Goal: Task Accomplishment & Management: Manage account settings

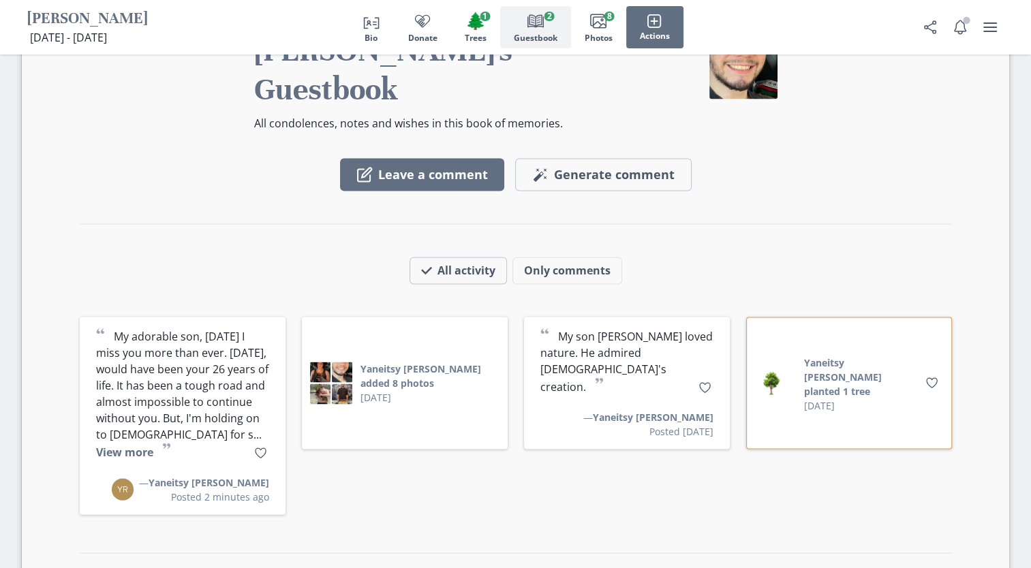
scroll to position [2734, 0]
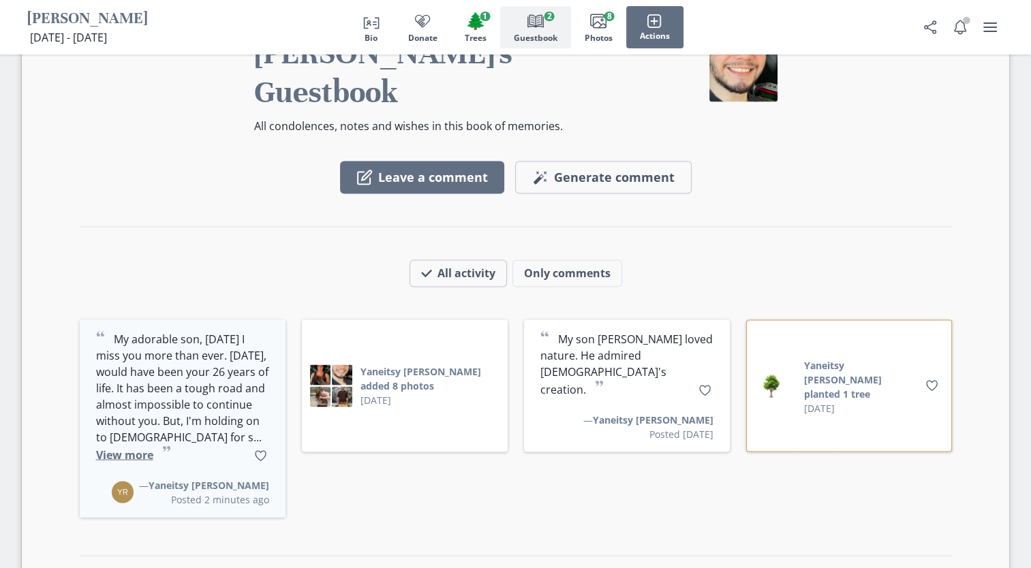
click at [153, 448] on button "View more" at bounding box center [124, 455] width 57 height 15
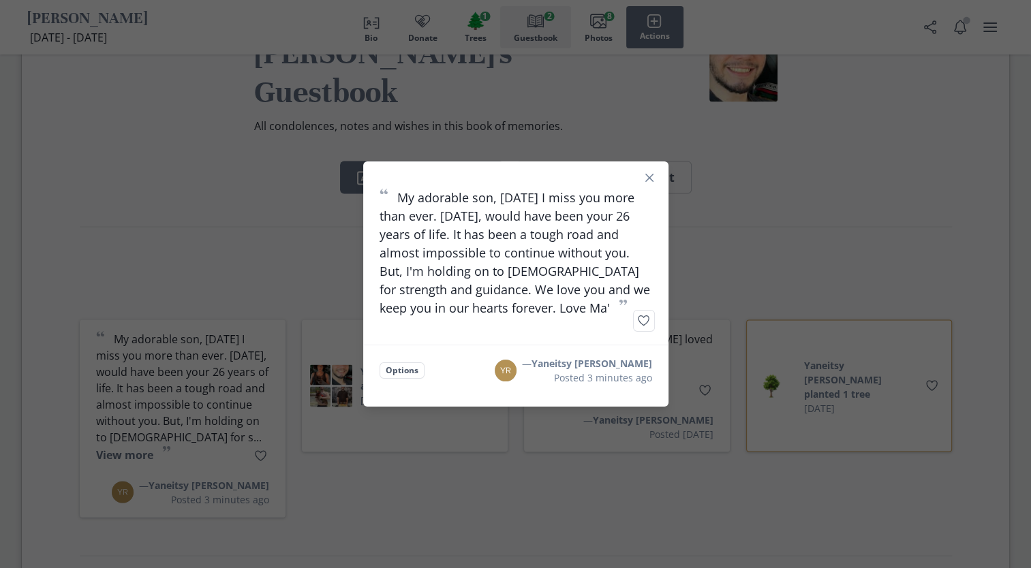
click at [844, 406] on div "“ My adorable son, today I miss you more than ever. Today, would have been your…" at bounding box center [515, 284] width 1031 height 568
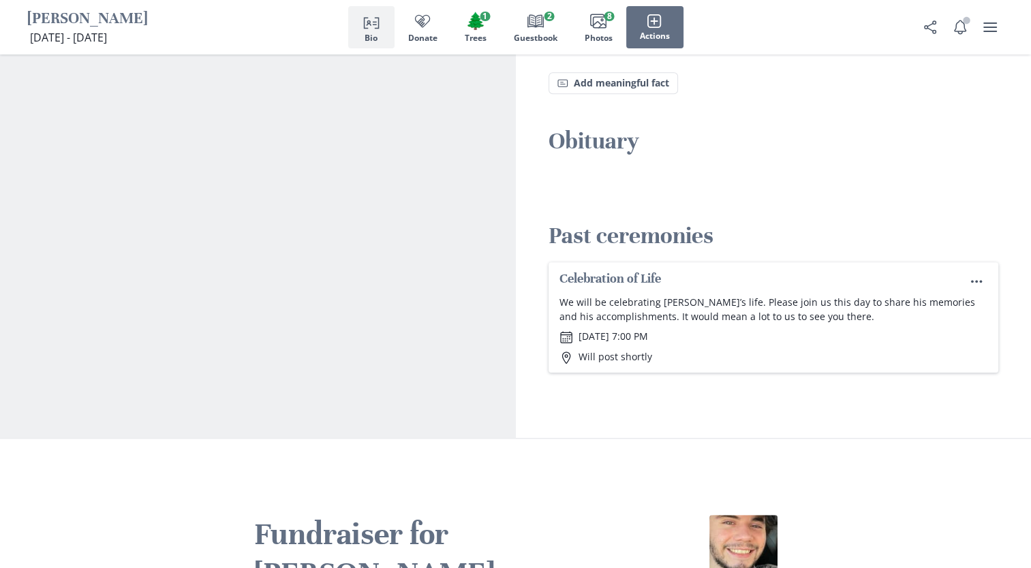
scroll to position [1030, 0]
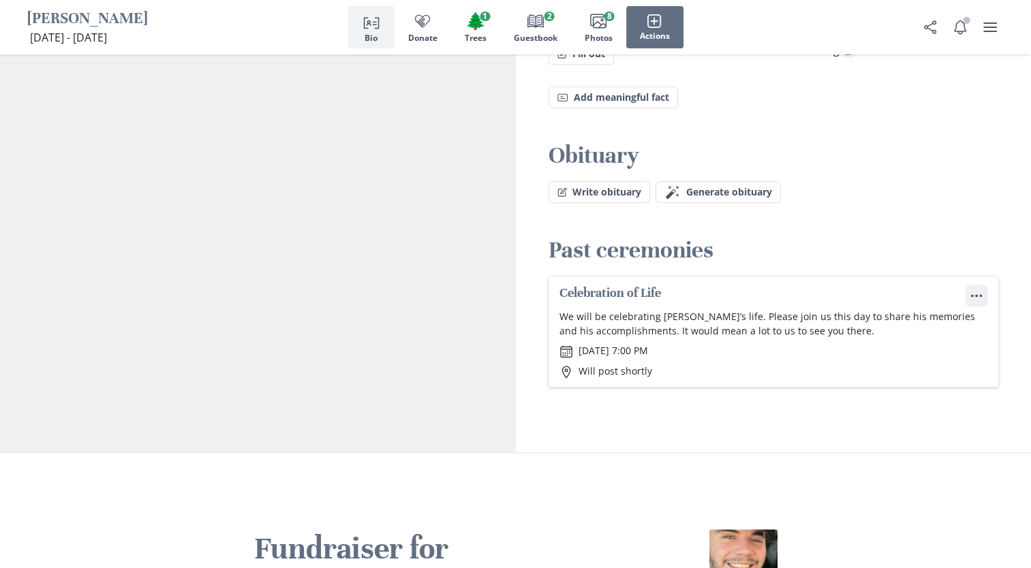
click at [976, 294] on circle "Ceremony options" at bounding box center [976, 295] width 3 height 3
click at [951, 292] on button "Edit" at bounding box center [953, 292] width 68 height 22
select select "celebration_of_life"
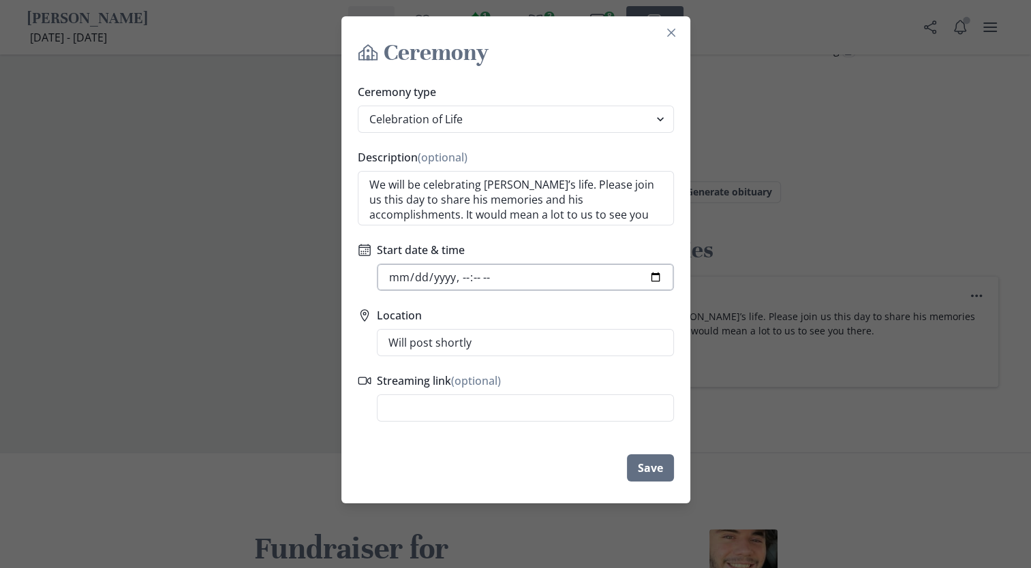
click at [662, 281] on input "Start date & time" at bounding box center [525, 277] width 297 height 27
click at [510, 271] on input "Start date & time" at bounding box center [525, 277] width 297 height 27
click at [519, 277] on input "Start date & time" at bounding box center [525, 277] width 297 height 27
click at [661, 273] on input "Start date & time" at bounding box center [525, 277] width 297 height 27
type input "2025-10-22T17:00"
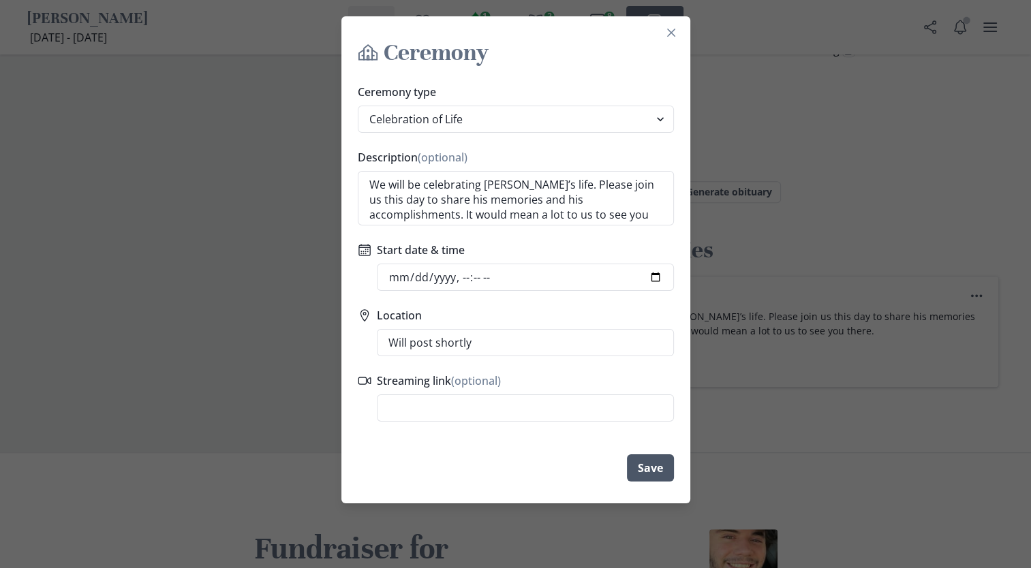
click at [665, 468] on button "Save" at bounding box center [650, 468] width 47 height 27
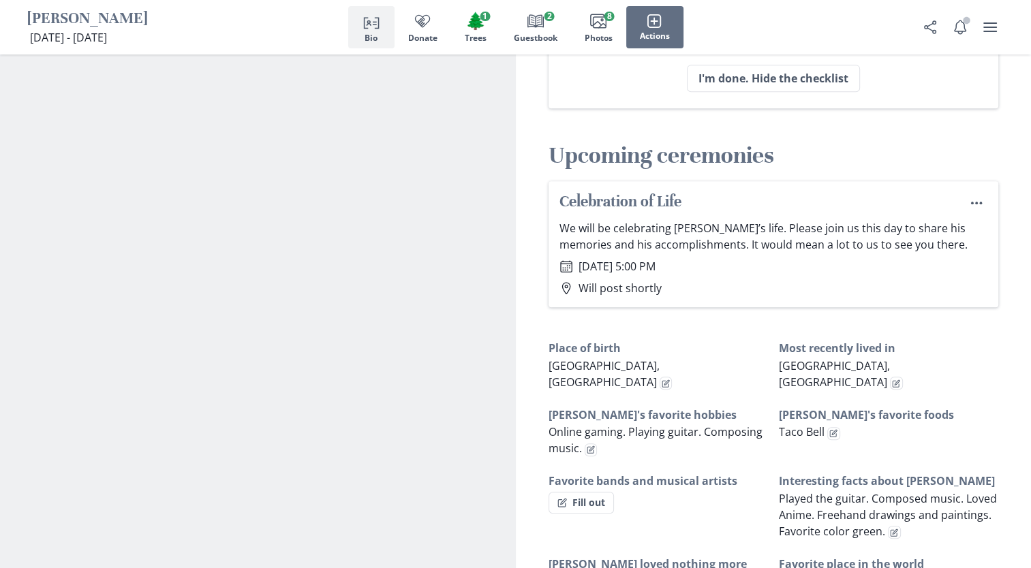
scroll to position [621, 0]
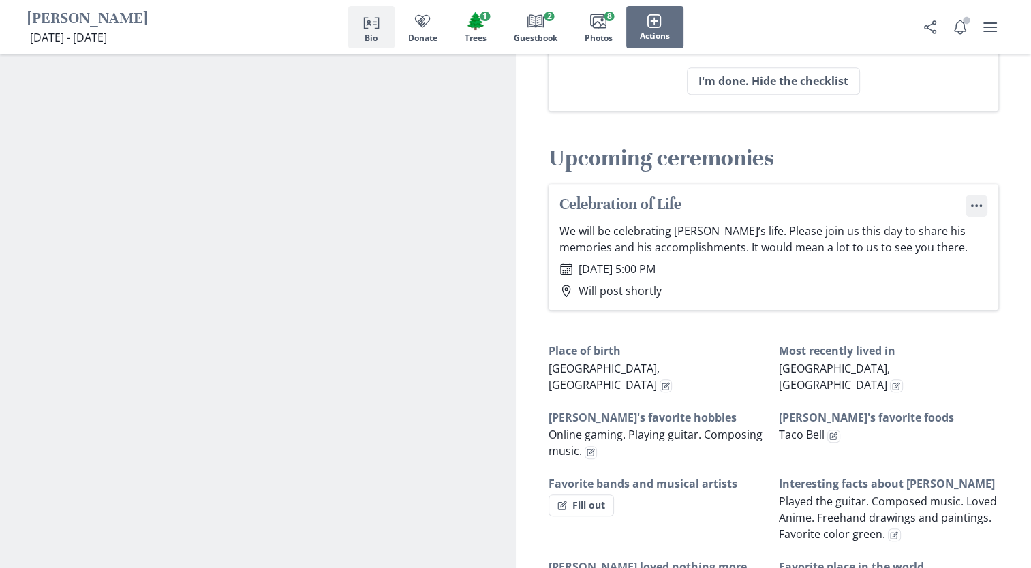
click at [971, 205] on circle "Ceremony options" at bounding box center [972, 206] width 3 height 3
click at [943, 232] on button "Edit" at bounding box center [953, 235] width 68 height 22
select select "celebration_of_life"
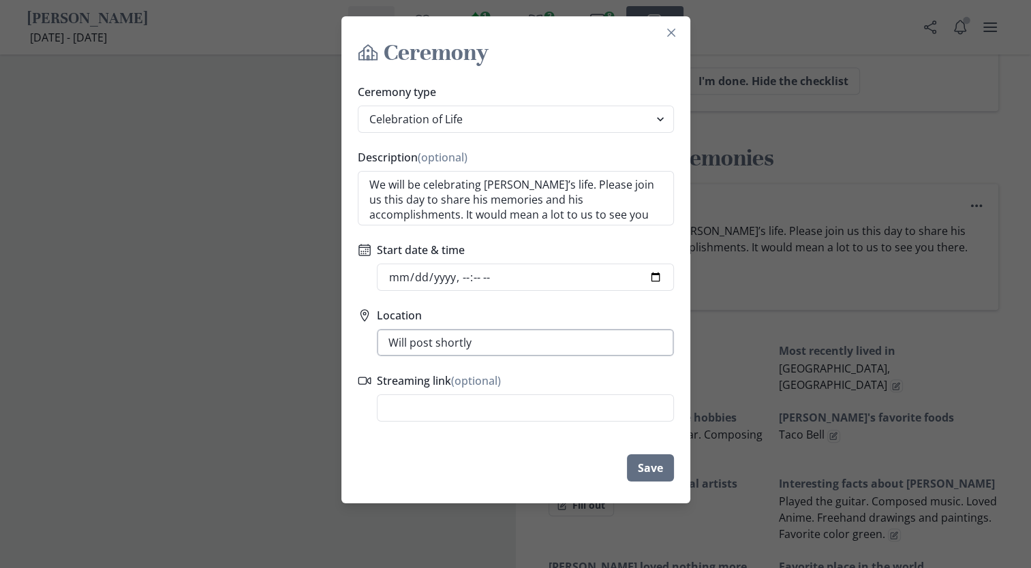
click at [491, 341] on input "Will post shortly" at bounding box center [525, 342] width 297 height 27
type input "W"
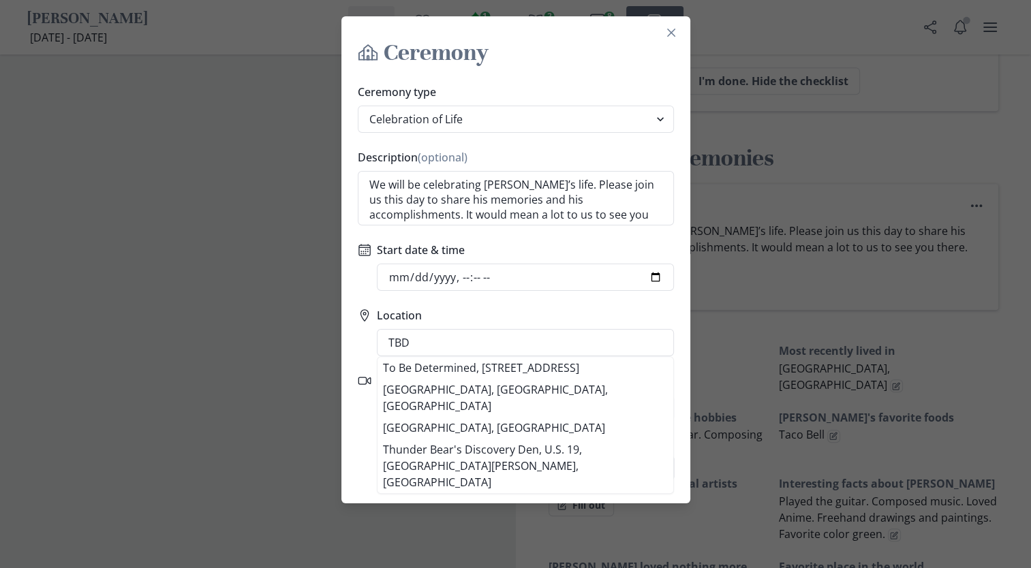
type input "TBD"
click at [731, 324] on div "Ceremony Ceremony type Funeral Graveside Service Viewing Service Visitation Ser…" at bounding box center [515, 284] width 1031 height 568
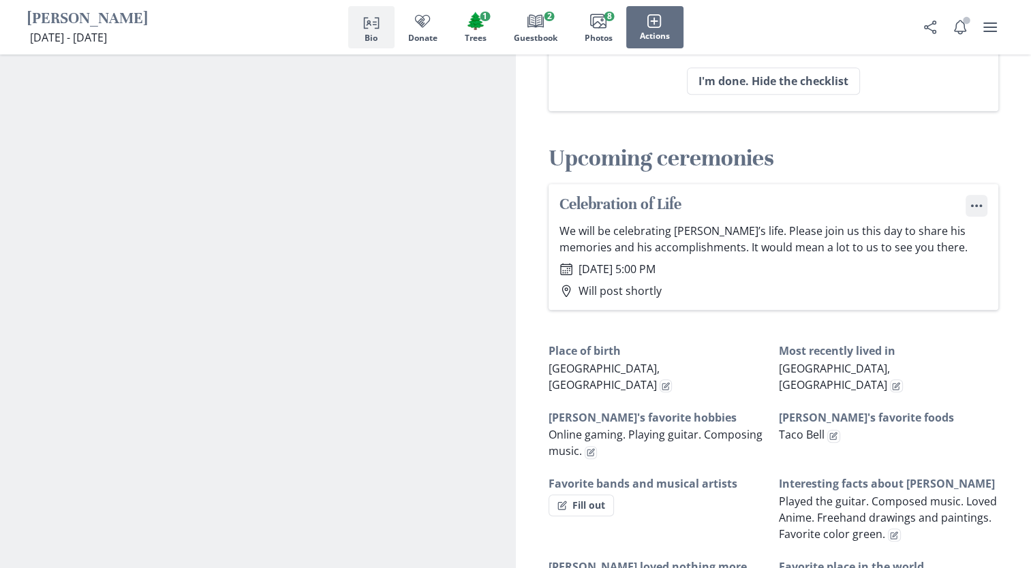
click at [973, 203] on icon "Menu" at bounding box center [977, 206] width 14 height 14
click at [967, 230] on button "Edit" at bounding box center [953, 235] width 68 height 22
select select "celebration_of_life"
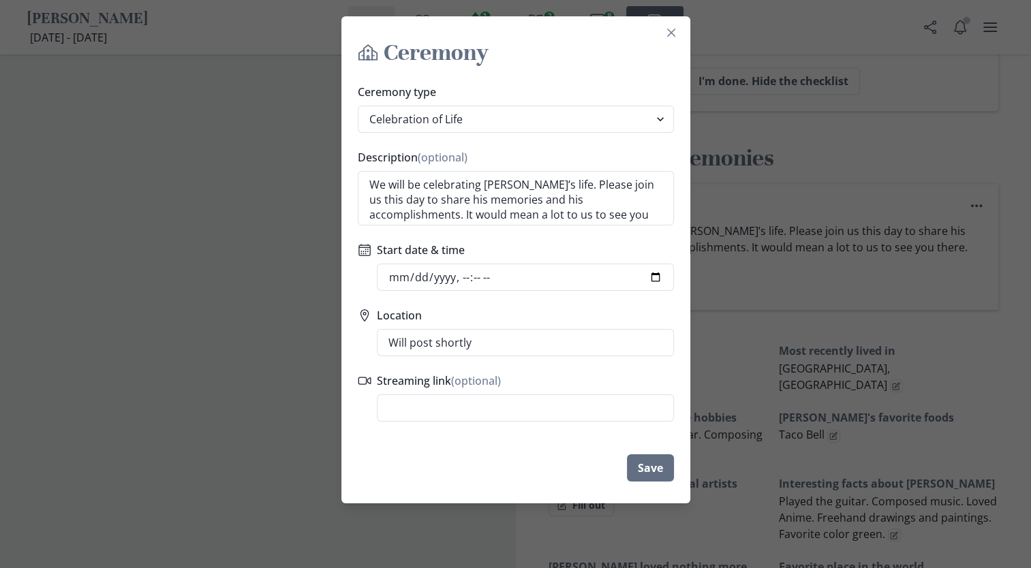
drag, startPoint x: 486, startPoint y: 344, endPoint x: 338, endPoint y: 350, distance: 148.0
click at [338, 350] on div "Ceremony Ceremony type Funeral Graveside Service Viewing Service Visitation Ser…" at bounding box center [515, 284] width 1031 height 568
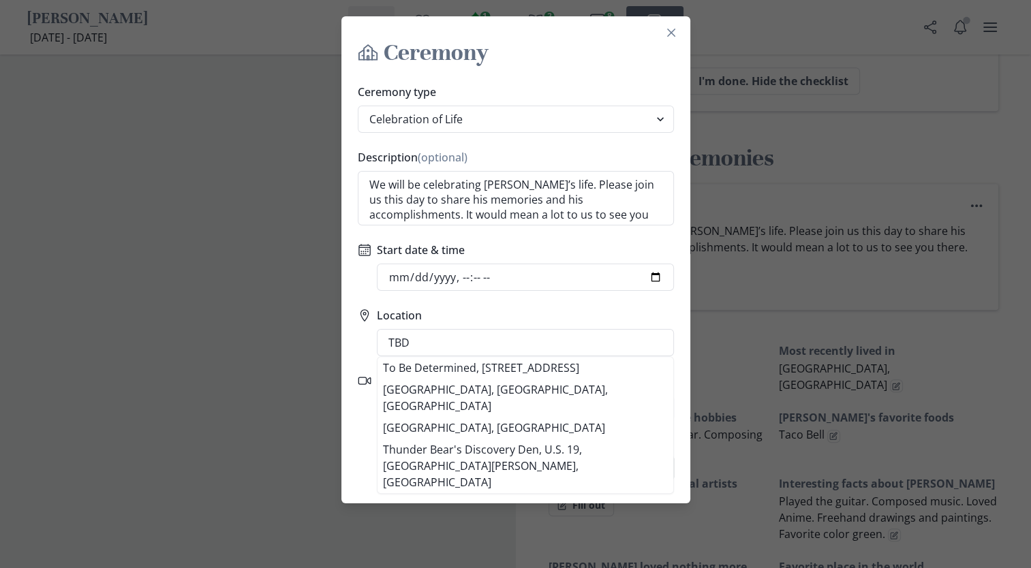
type input "TBD"
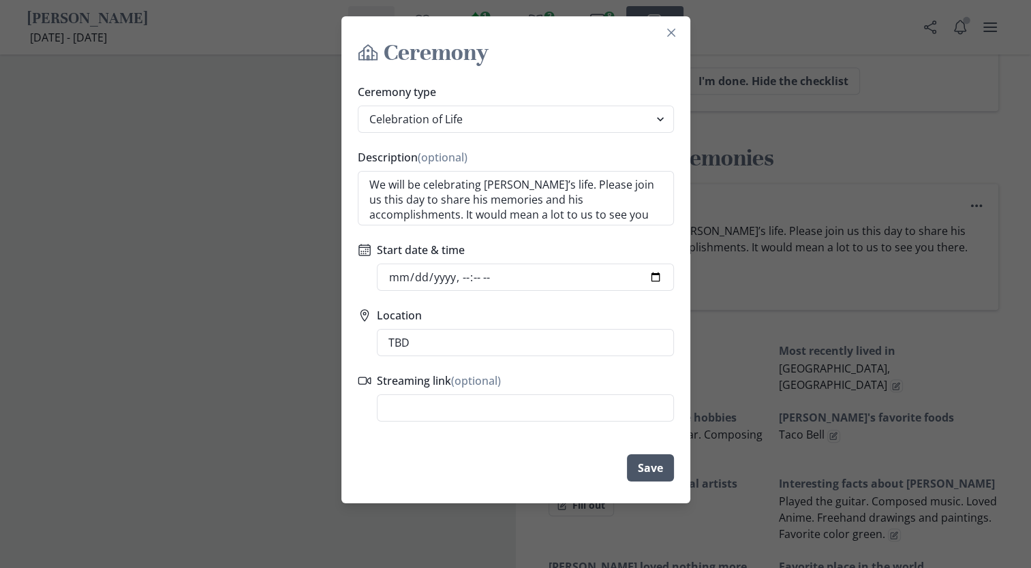
click at [656, 470] on button "Save" at bounding box center [650, 468] width 47 height 27
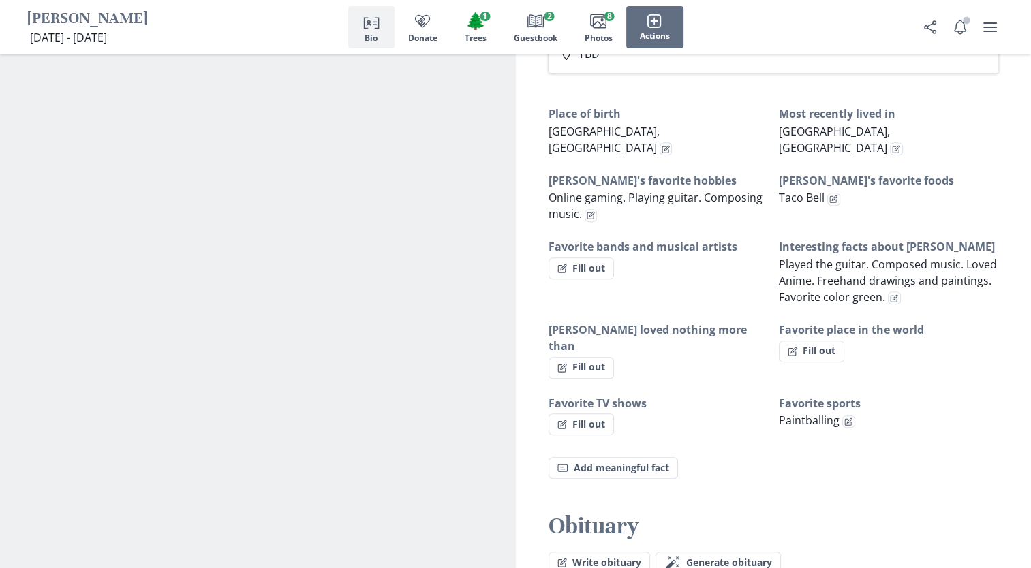
scroll to position [826, 0]
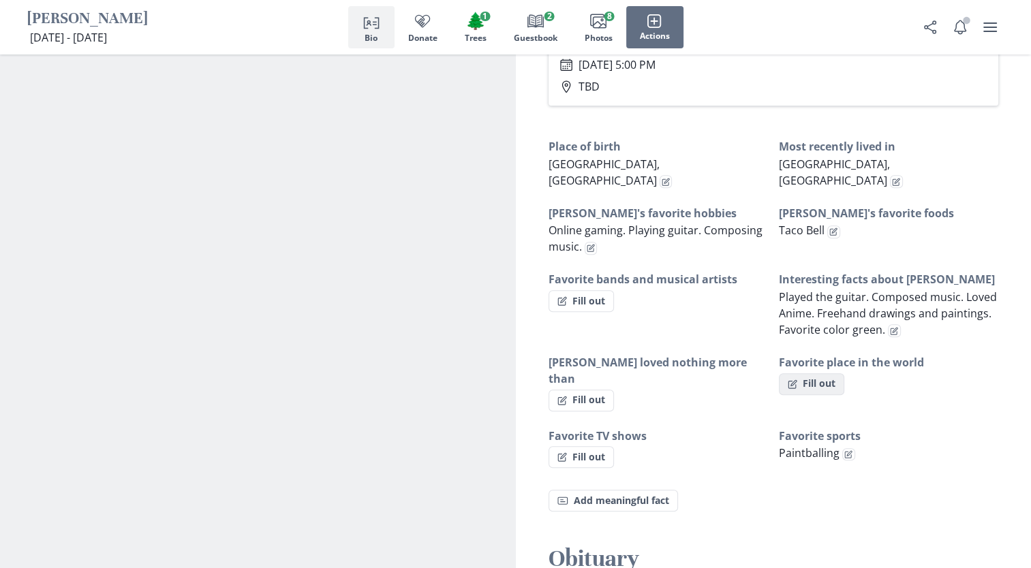
click at [800, 373] on button "Fill out" at bounding box center [811, 384] width 65 height 22
select select "Favorite place in the world"
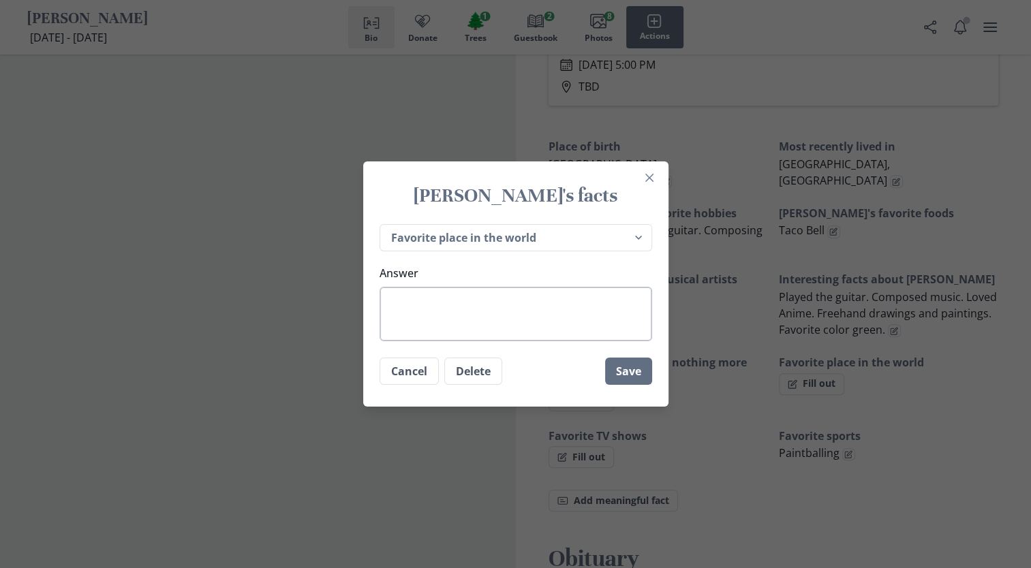
click at [406, 299] on textarea "Answer" at bounding box center [516, 314] width 273 height 55
type textarea "J"
type textarea "x"
type textarea "Ja"
type textarea "x"
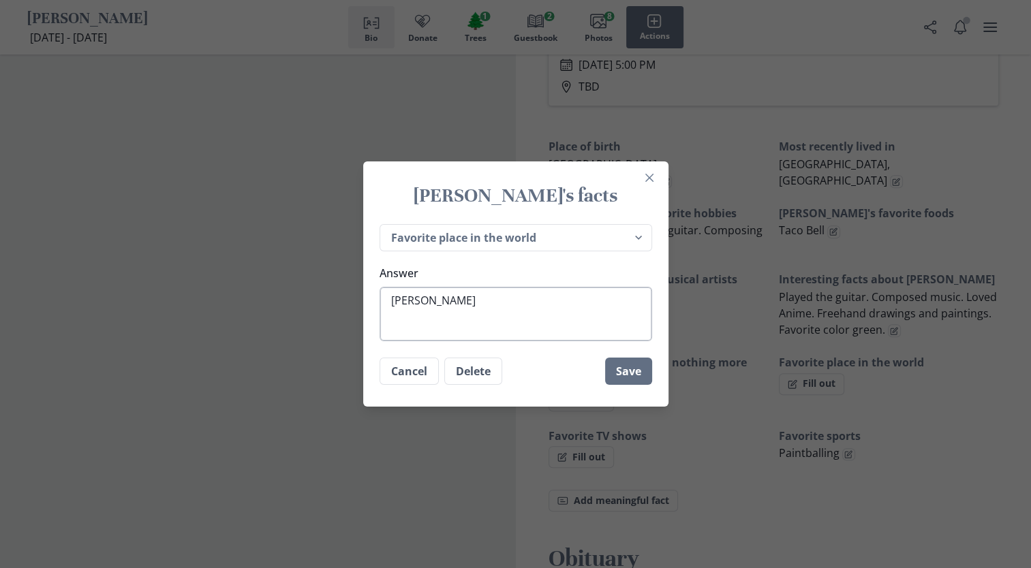
type textarea "Jap"
type textarea "x"
type textarea "Japa"
type textarea "x"
type textarea "[GEOGRAPHIC_DATA]"
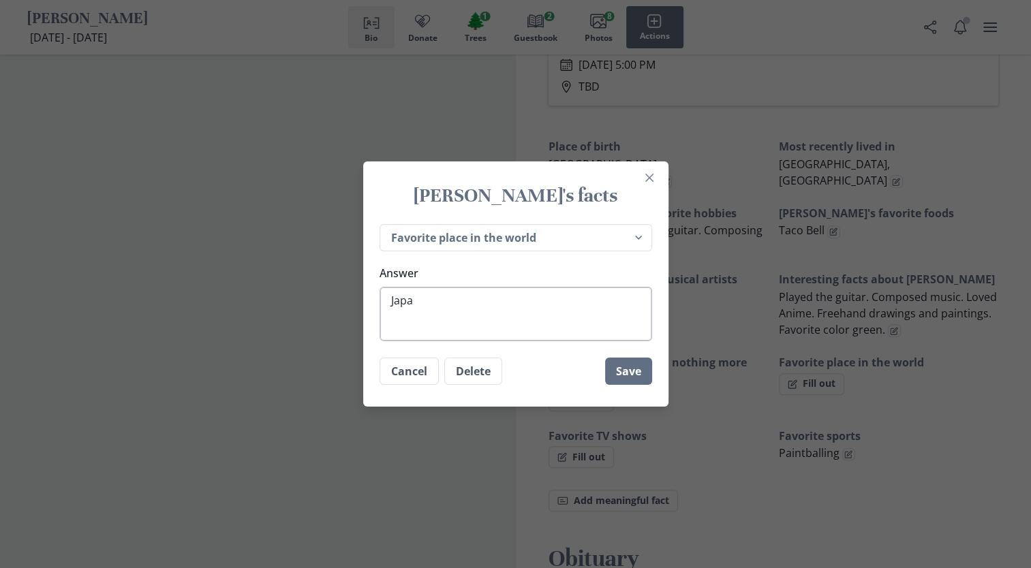
type textarea "x"
type textarea "[GEOGRAPHIC_DATA]"
click at [623, 372] on button "Save" at bounding box center [628, 371] width 47 height 27
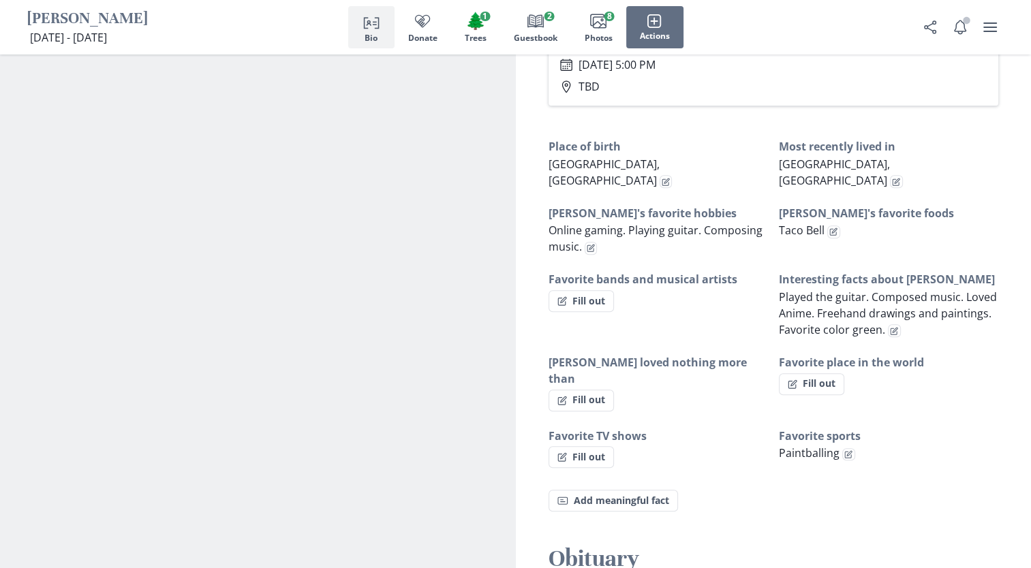
type textarea "x"
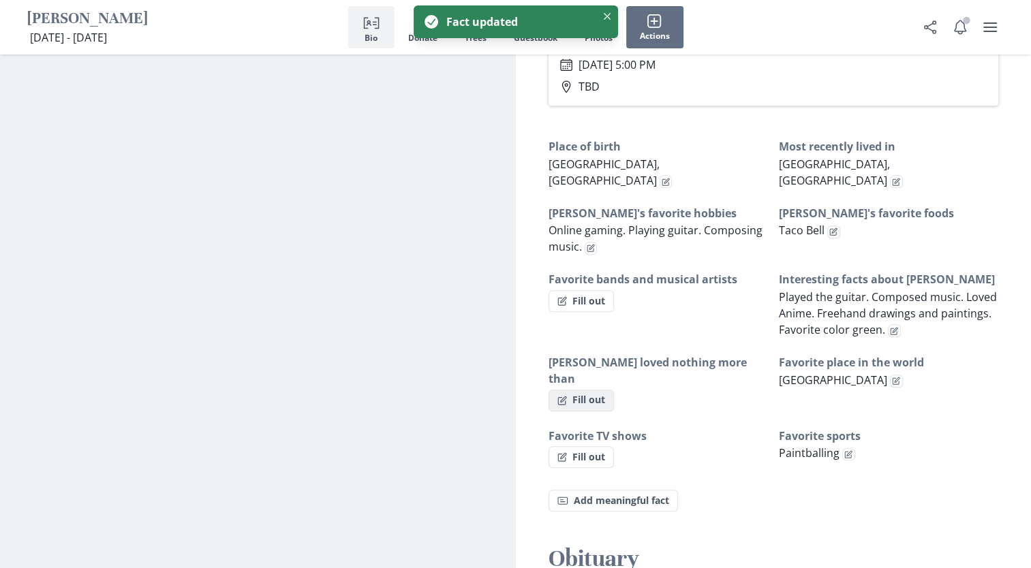
click at [566, 390] on button "Fill out" at bounding box center [581, 401] width 65 height 22
select select "[PERSON_NAME] loved nothing more than"
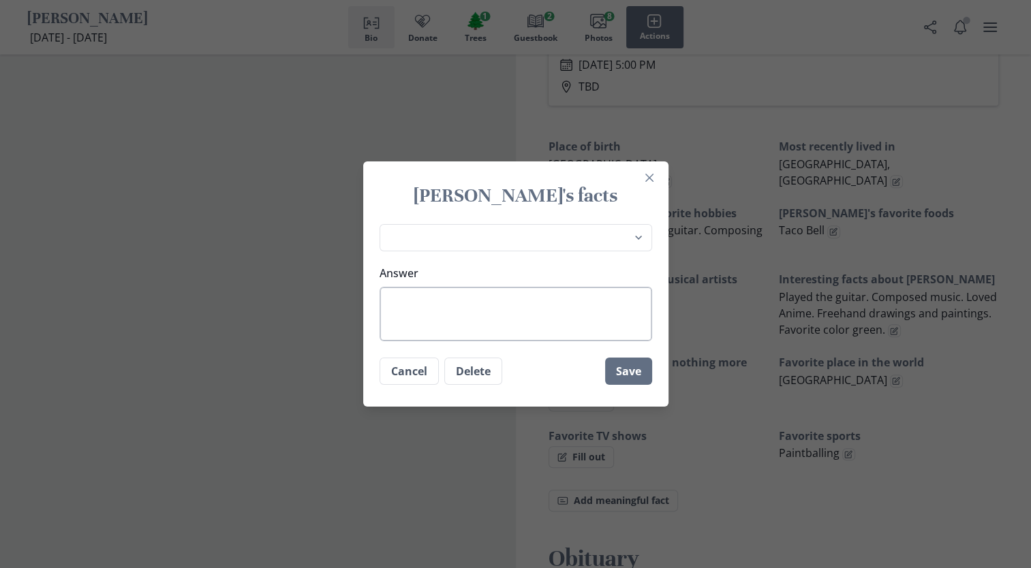
click at [403, 294] on textarea "Answer" at bounding box center [516, 314] width 273 height 55
type textarea "x"
type textarea "T"
type textarea "x"
type textarea "To"
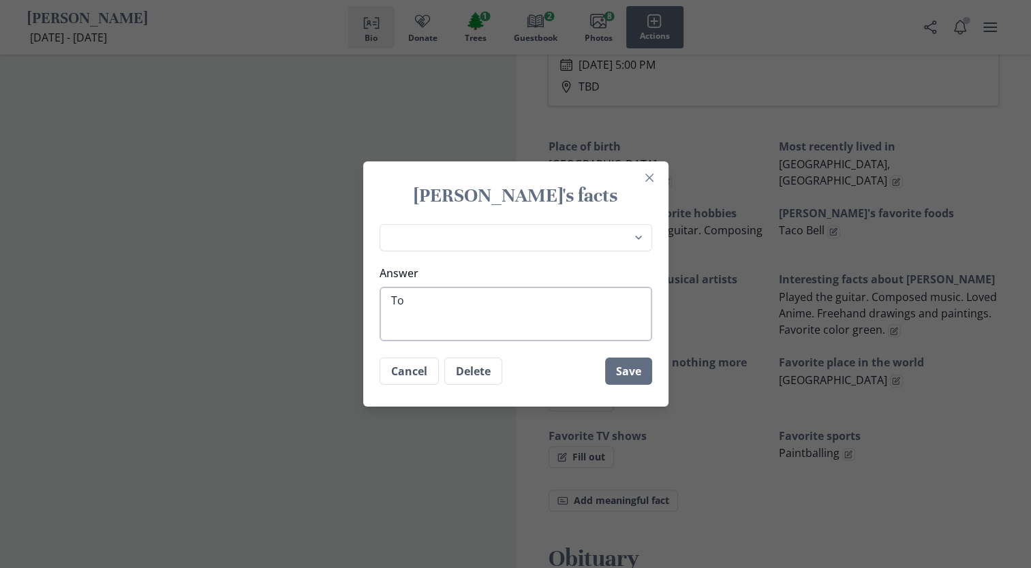
type textarea "x"
type textarea "To"
type textarea "x"
type textarea "To t"
type textarea "x"
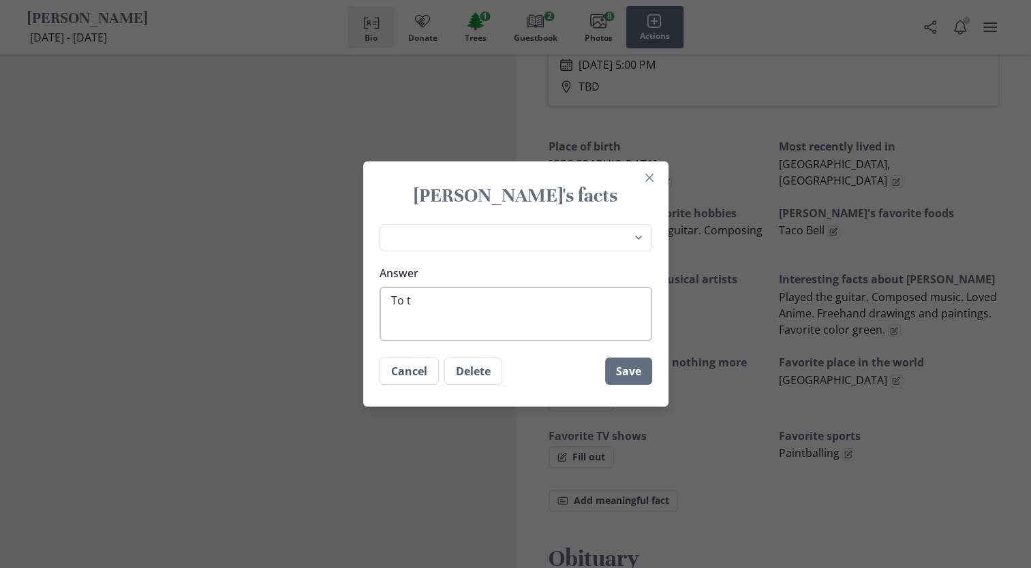
type textarea "To tr"
type textarea "x"
type textarea "To tra"
type textarea "x"
type textarea "To trav"
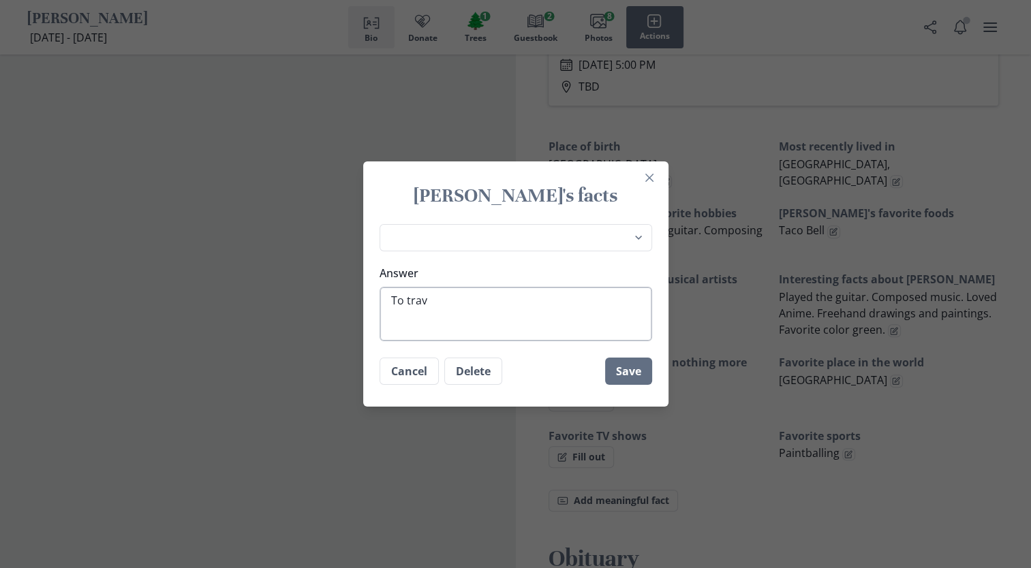
type textarea "x"
type textarea "To trave"
type textarea "x"
type textarea "To travel"
click at [645, 374] on button "Save" at bounding box center [628, 371] width 47 height 27
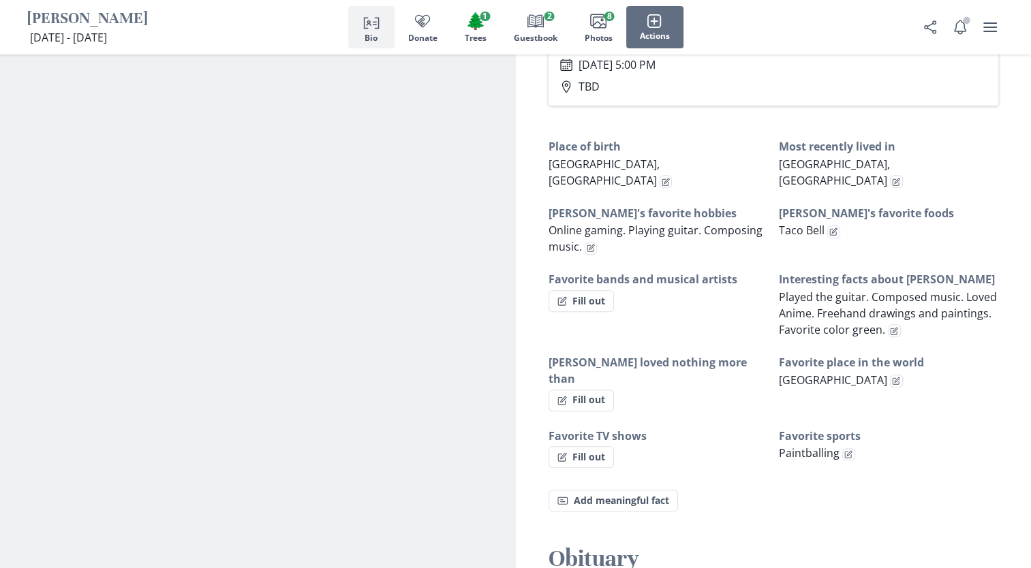
type textarea "x"
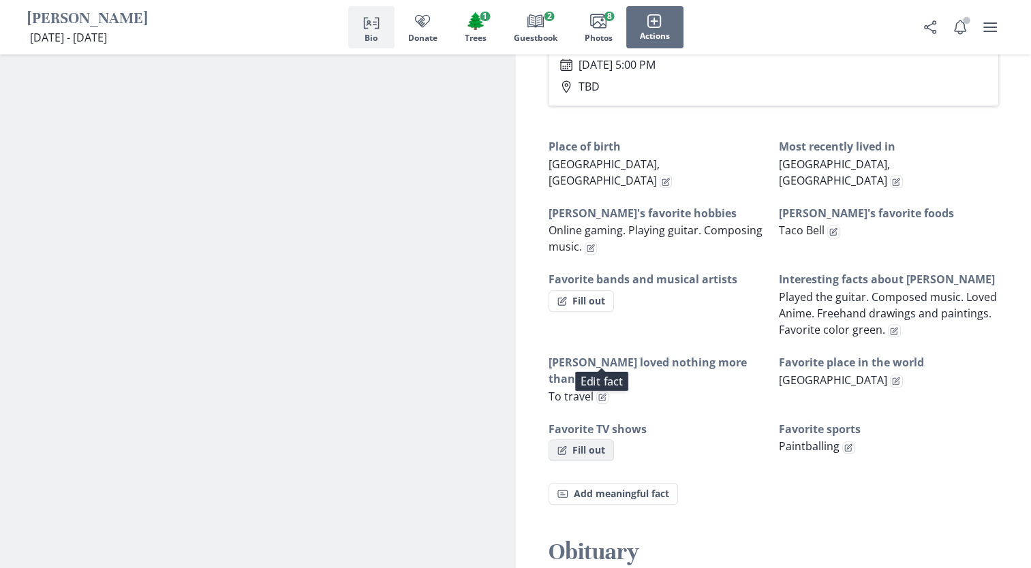
click at [575, 440] on button "Fill out" at bounding box center [581, 451] width 65 height 22
select select "Favorite TV shows"
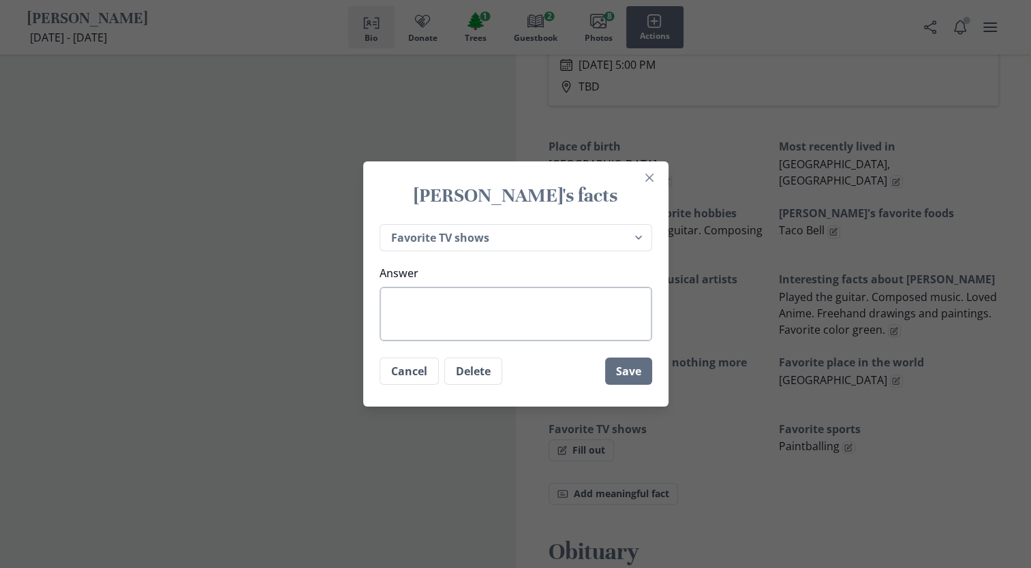
click at [412, 301] on textarea "Answer" at bounding box center [516, 314] width 273 height 55
type textarea "x"
type textarea "A"
type textarea "x"
type textarea "An"
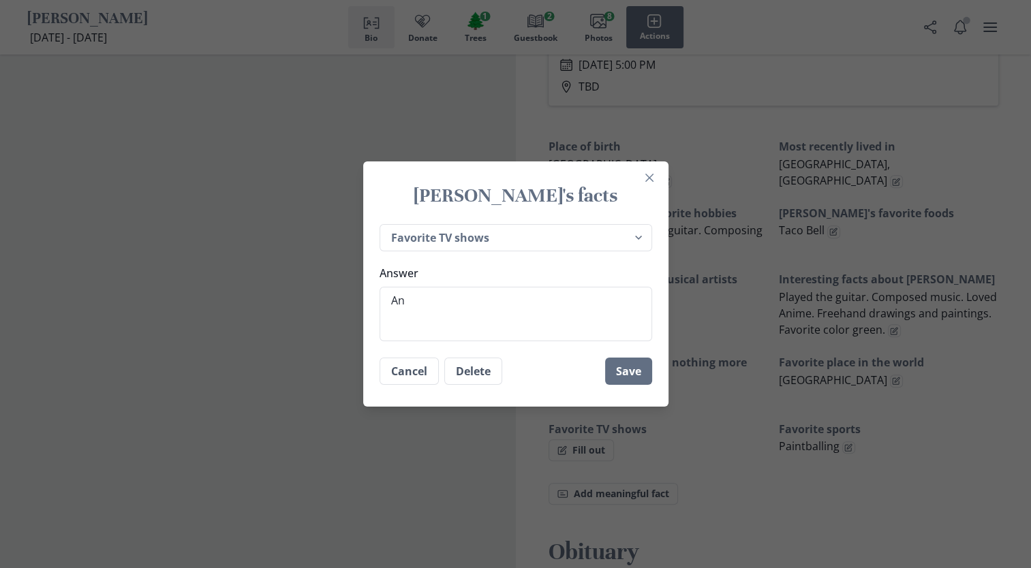
type textarea "x"
type textarea "Ani"
type textarea "x"
type textarea "Anim"
type textarea "x"
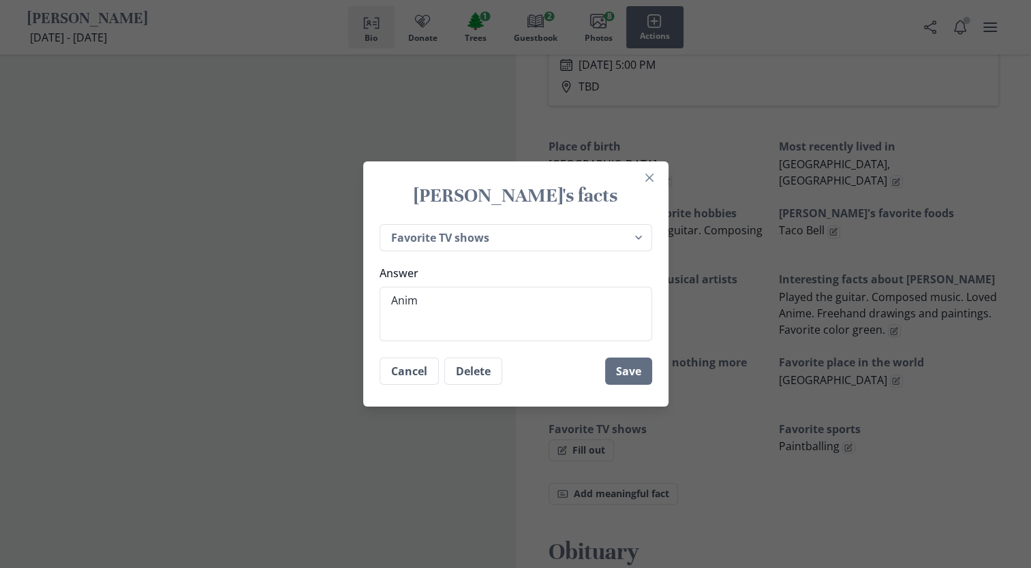
type textarea "Anime"
type textarea "x"
type textarea "Anime"
type textarea "x"
type textarea "Anime a"
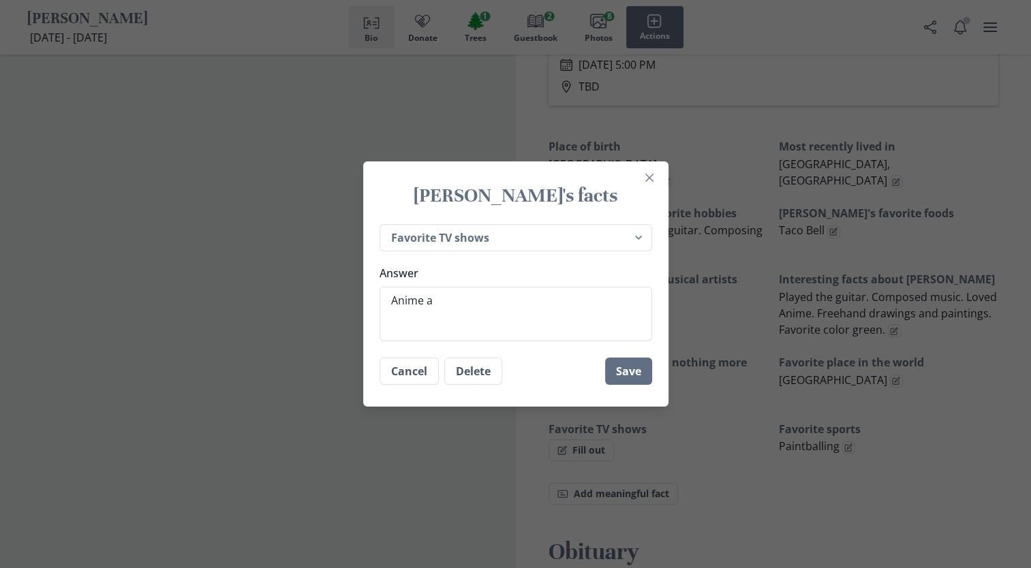
type textarea "x"
type textarea "Anime an"
type textarea "x"
type textarea "Anime and"
type textarea "x"
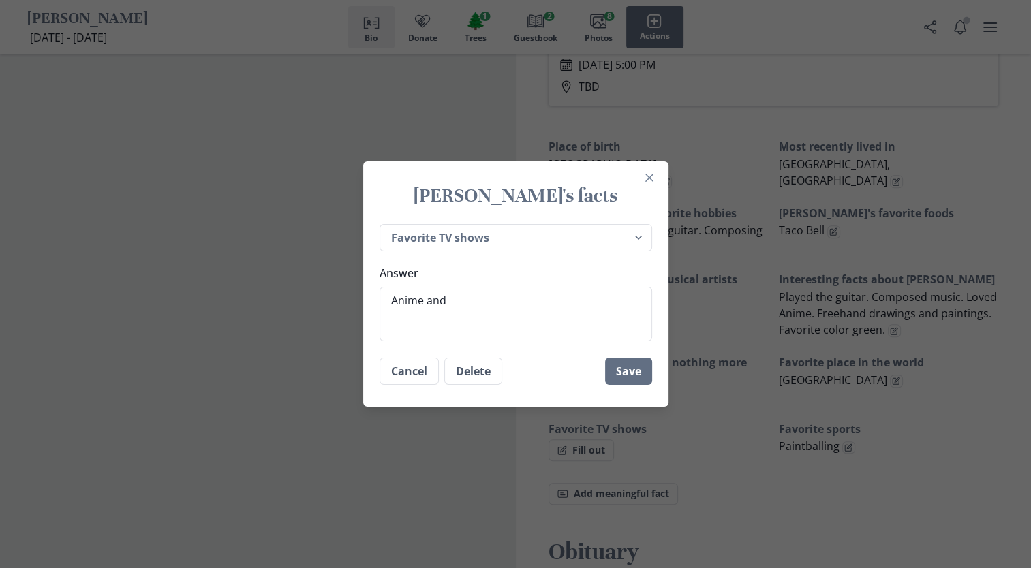
type textarea "Anime and"
type textarea "x"
type textarea "Anime and c"
type textarea "x"
type textarea "Anime and ca"
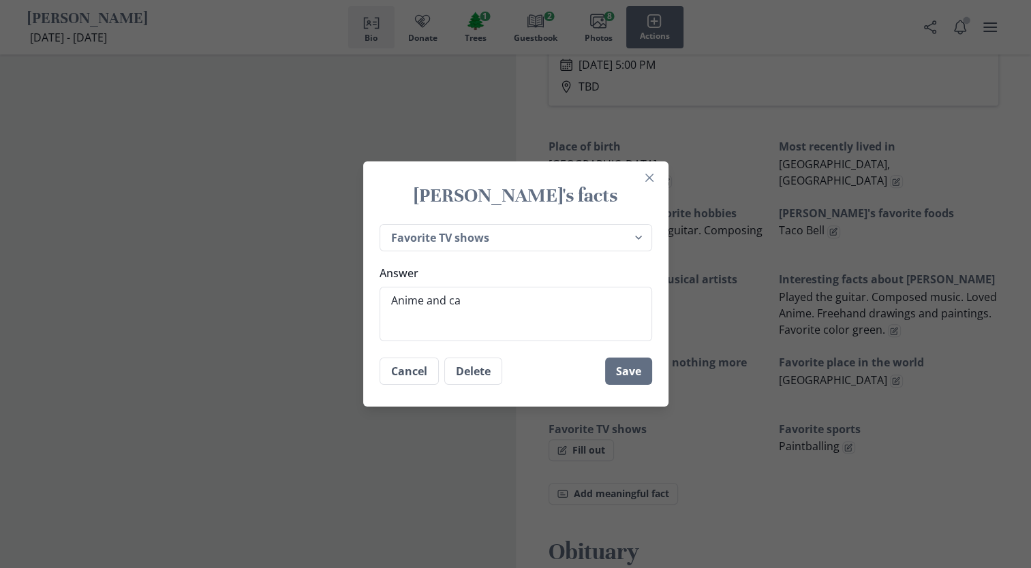
type textarea "x"
type textarea "Anime and car"
type textarea "x"
type textarea "Anime and cart"
type textarea "x"
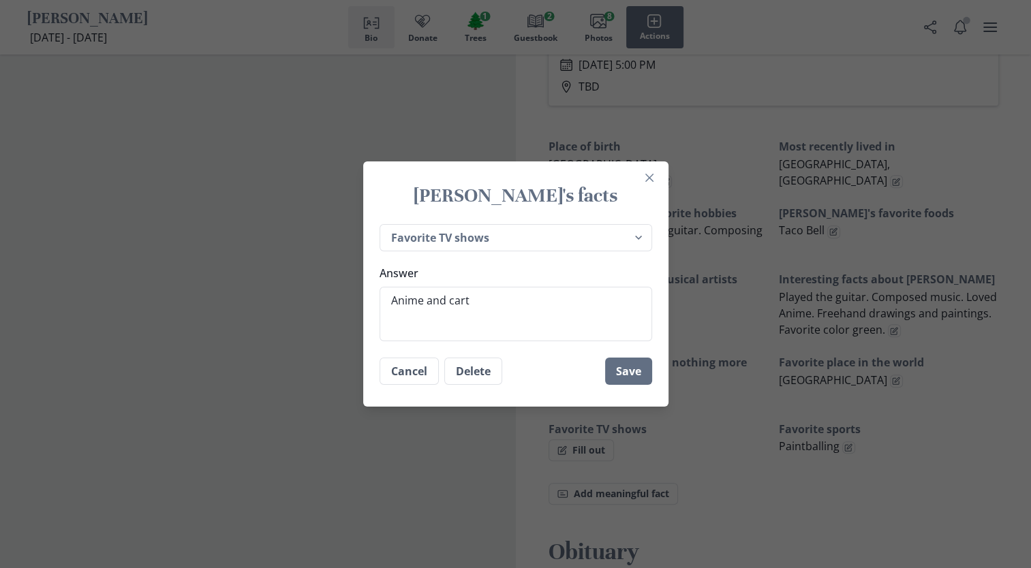
type textarea "Anime and carto"
type textarea "x"
type textarea "Anime and cartoo"
type textarea "x"
type textarea "Anime and cartoon"
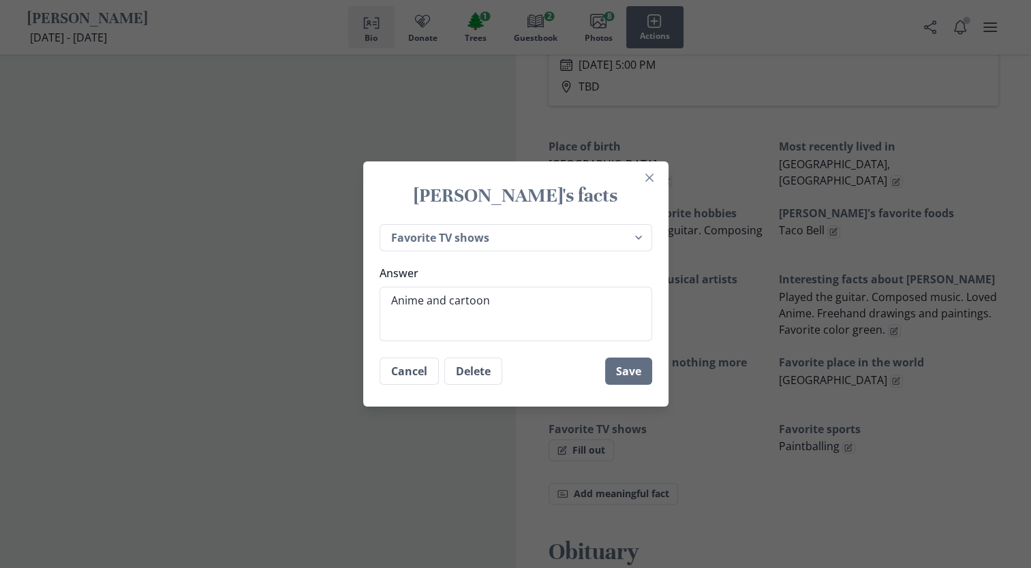
type textarea "x"
type textarea "Anime and cartoons"
click at [629, 375] on button "Save" at bounding box center [628, 371] width 47 height 27
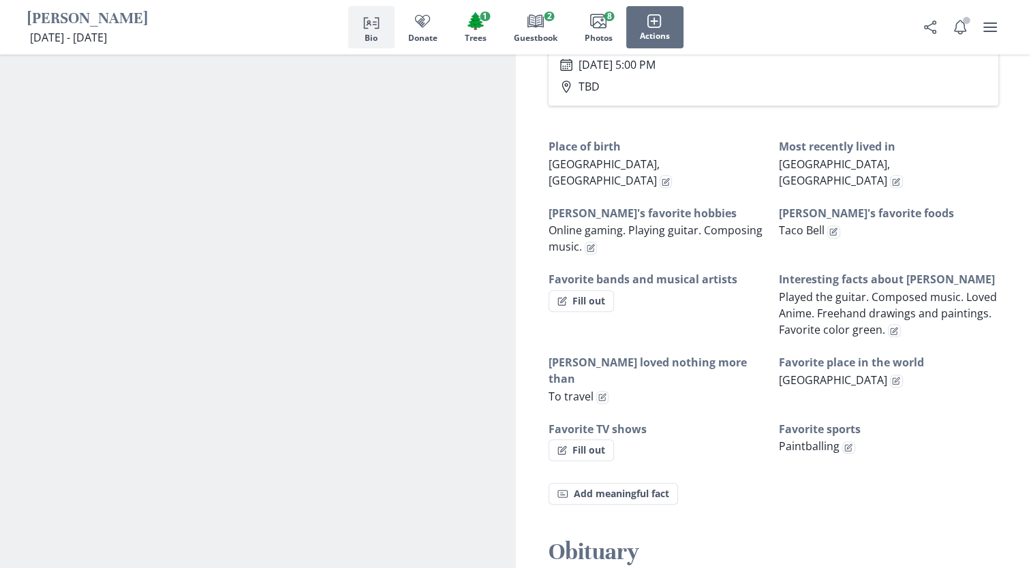
type textarea "x"
click at [577, 290] on button "Fill out" at bounding box center [581, 301] width 65 height 22
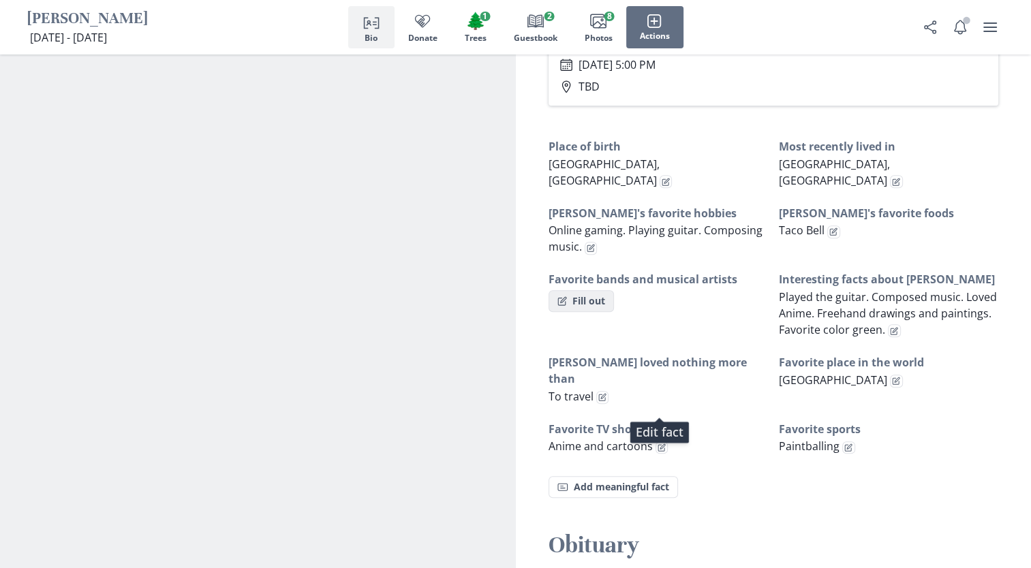
select select "Favorite bands and musical artists"
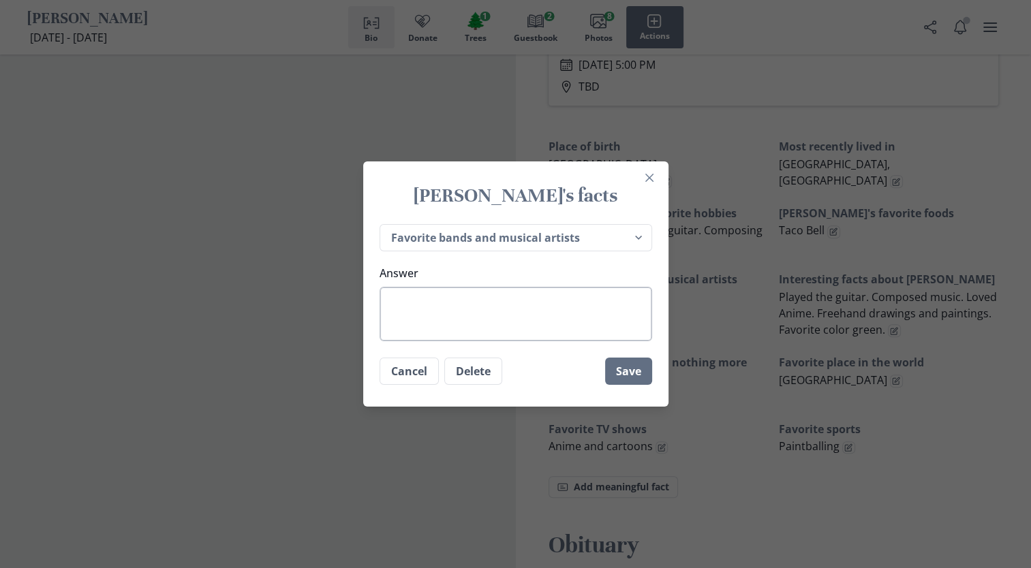
click at [393, 296] on textarea "Answer" at bounding box center [516, 314] width 273 height 55
type textarea "x"
type textarea "V"
type textarea "x"
type textarea "Va"
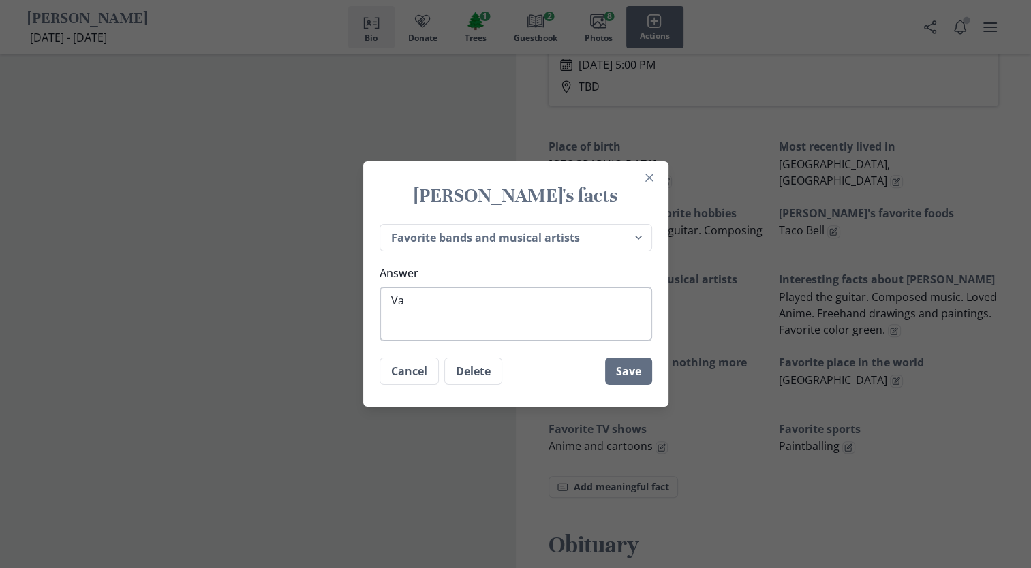
type textarea "x"
type textarea "Var"
type textarea "x"
type textarea "Vari"
type textarea "x"
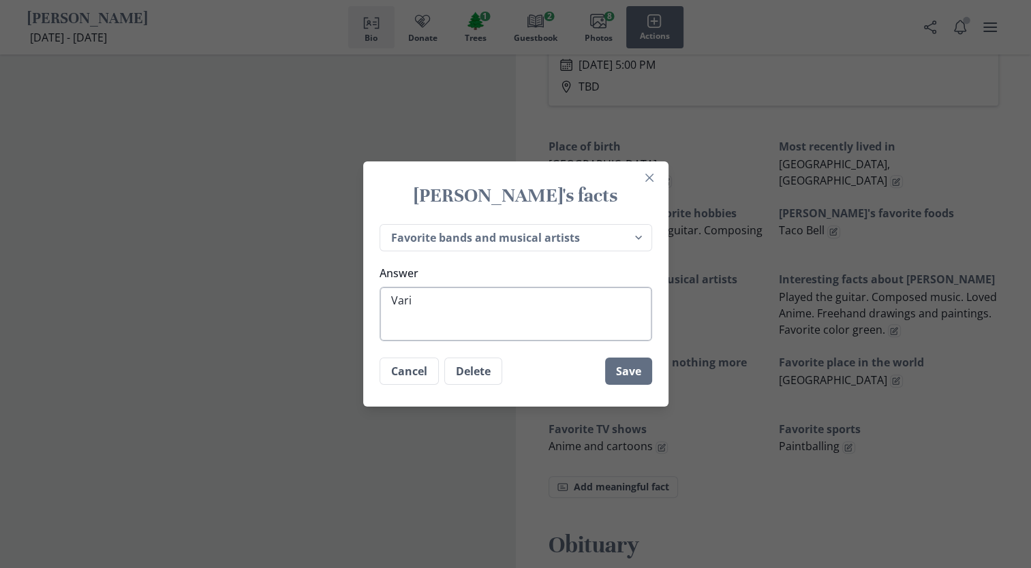
type textarea "Vario"
type textarea "x"
type textarea "Variou"
type textarea "x"
type textarea "Various"
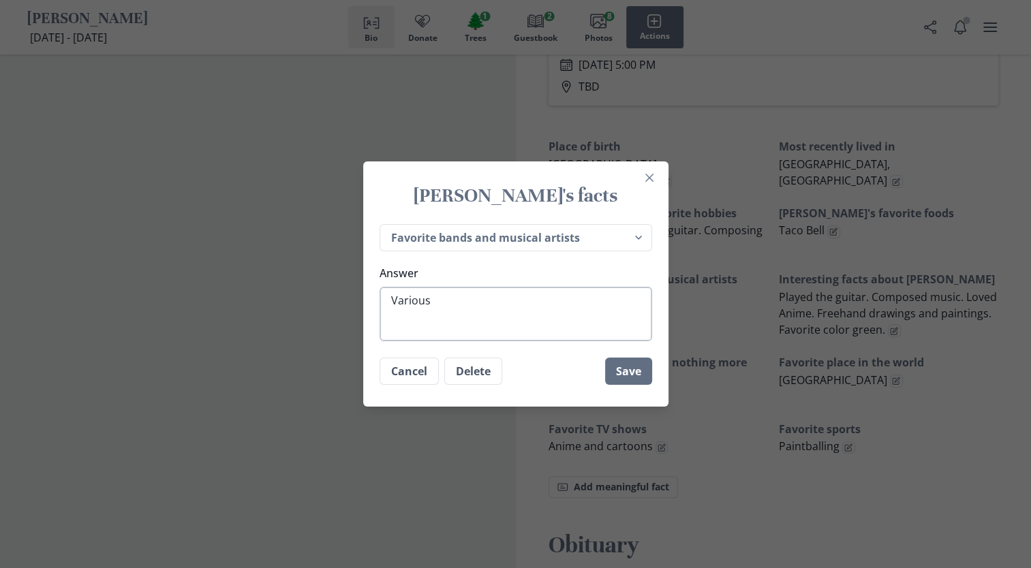
type textarea "x"
type textarea "Various"
type textarea "x"
type textarea "Various a"
type textarea "x"
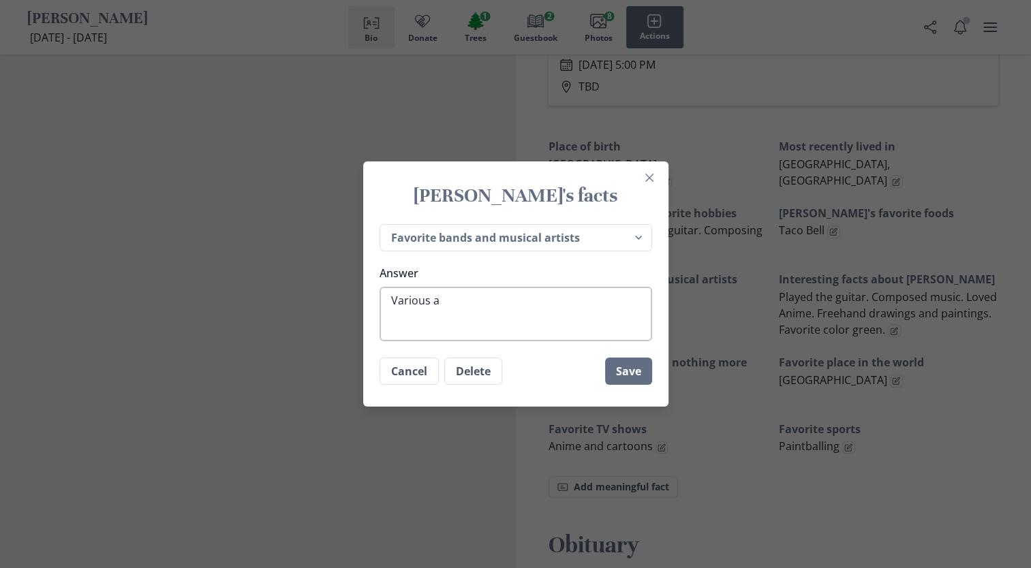
type textarea "Various ar"
type textarea "x"
type textarea "Various art"
type textarea "x"
type textarea "Various arti"
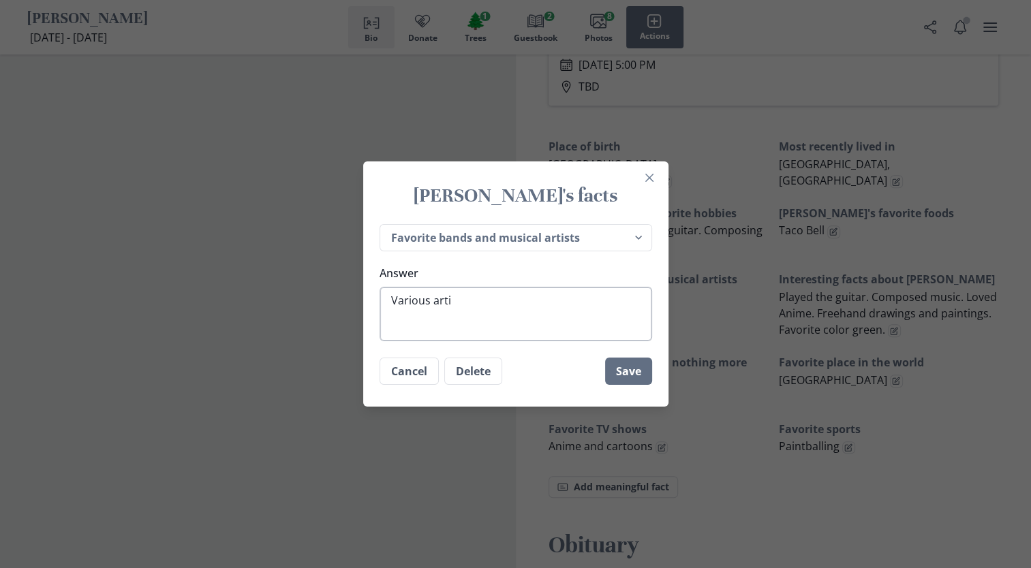
type textarea "x"
type textarea "Various artist"
type textarea "x"
type textarea "Various artists"
drag, startPoint x: 634, startPoint y: 367, endPoint x: 934, endPoint y: 568, distance: 361.0
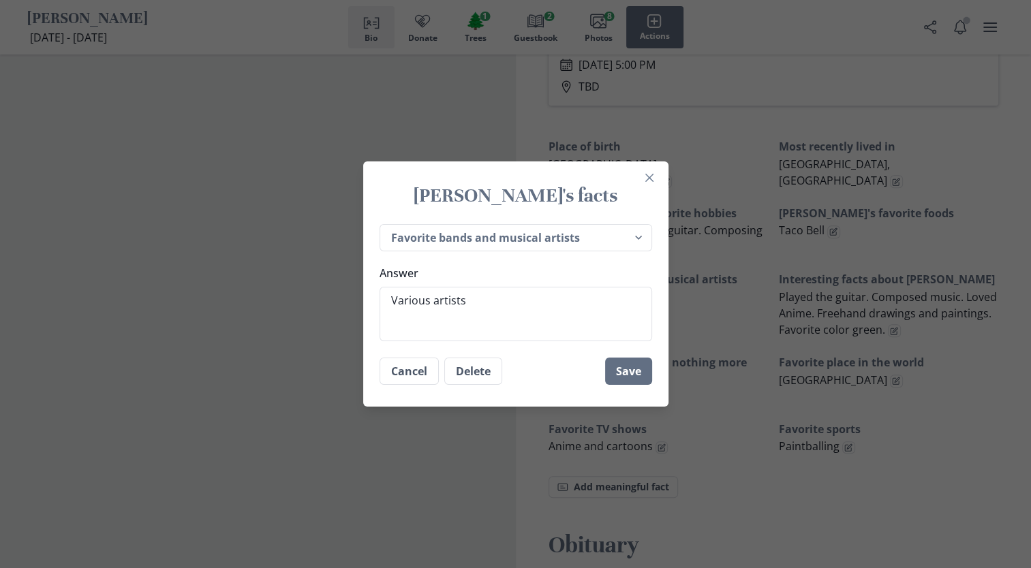
click at [634, 367] on button "Save" at bounding box center [628, 371] width 47 height 27
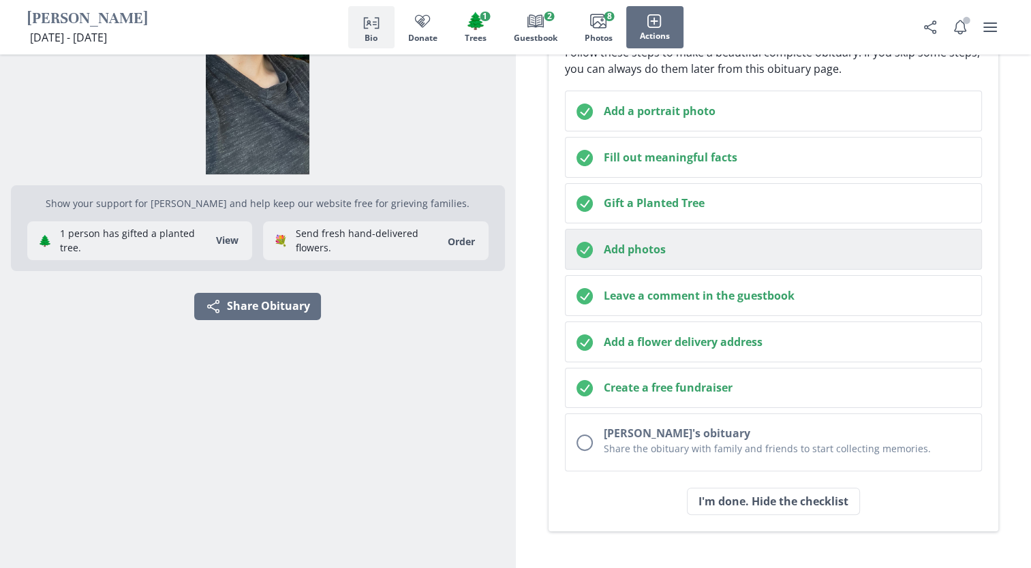
scroll to position [204, 0]
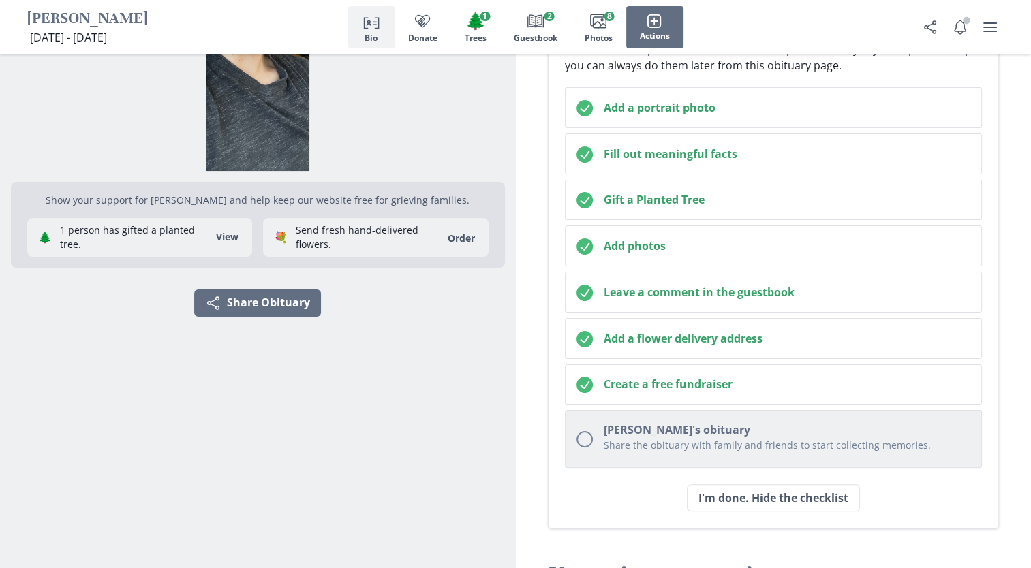
click at [585, 435] on div "Unchecked circle" at bounding box center [585, 439] width 16 height 16
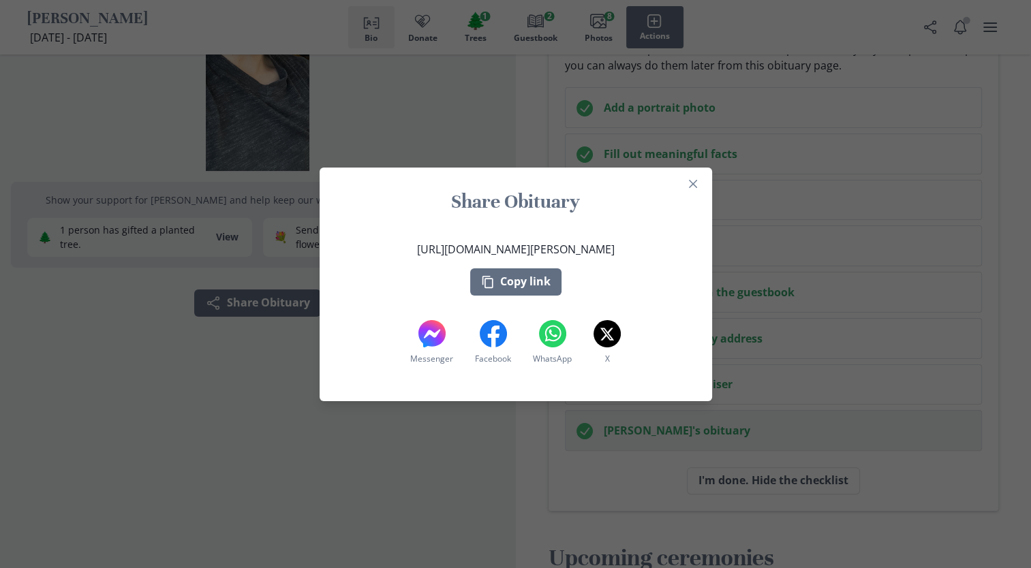
click at [864, 308] on div "Share Obituary https://after.io/daniel-allen-kempf-1 Copy link Messenger Messen…" at bounding box center [515, 284] width 1031 height 568
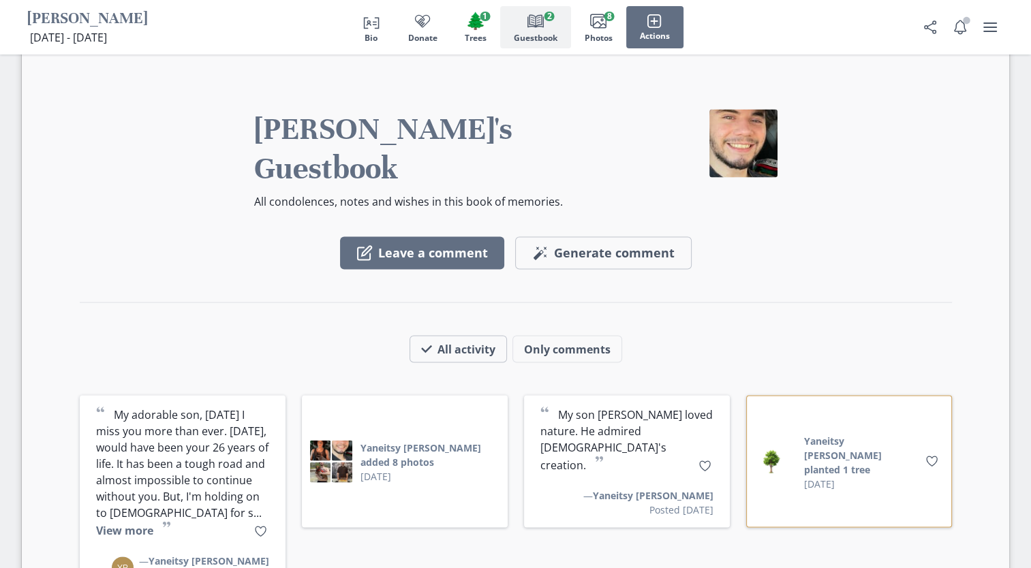
scroll to position [2658, 0]
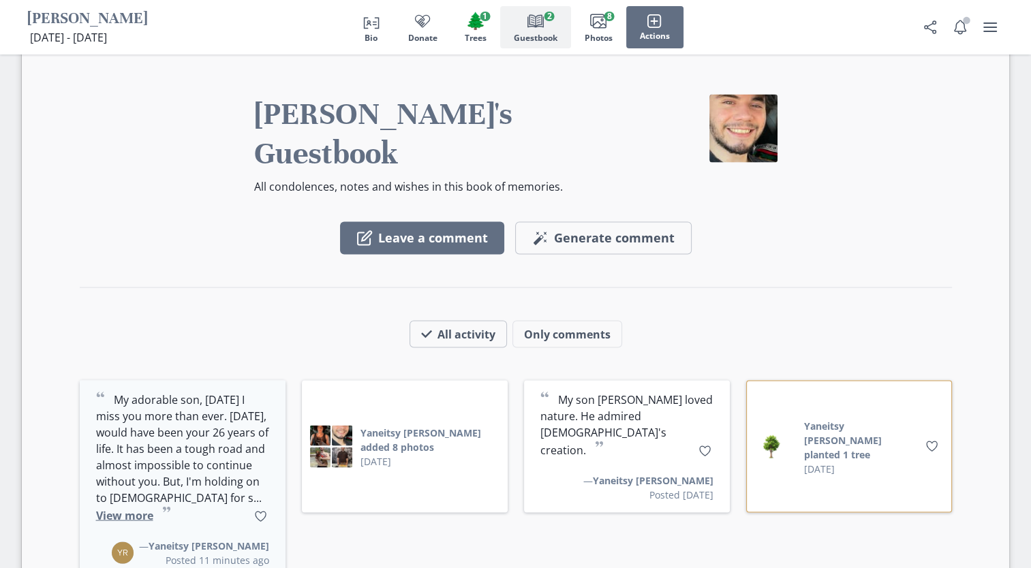
click at [153, 508] on button "View more" at bounding box center [124, 515] width 57 height 15
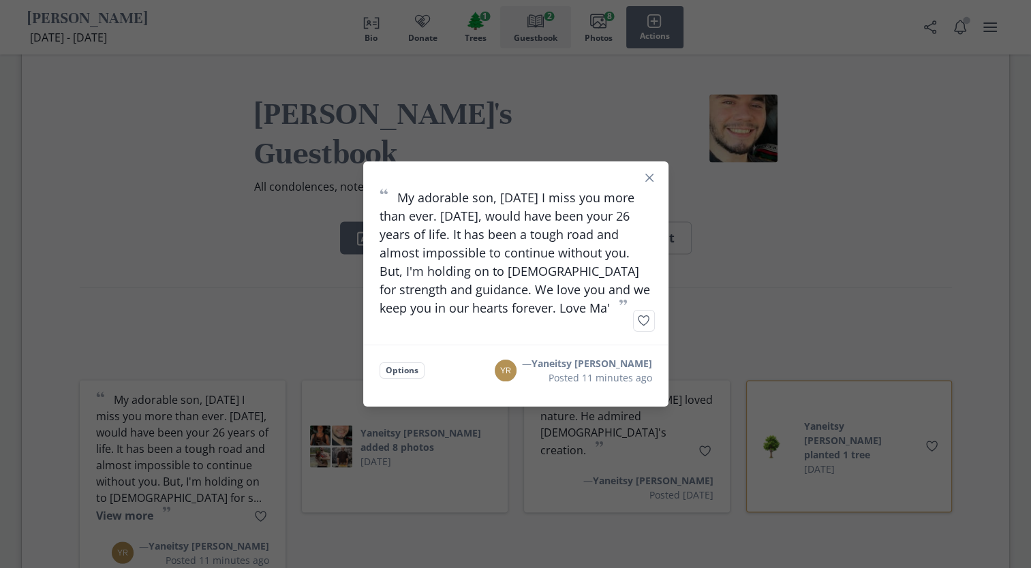
click at [875, 453] on div "“ My adorable son, today I miss you more than ever. Today, would have been your…" at bounding box center [515, 284] width 1031 height 568
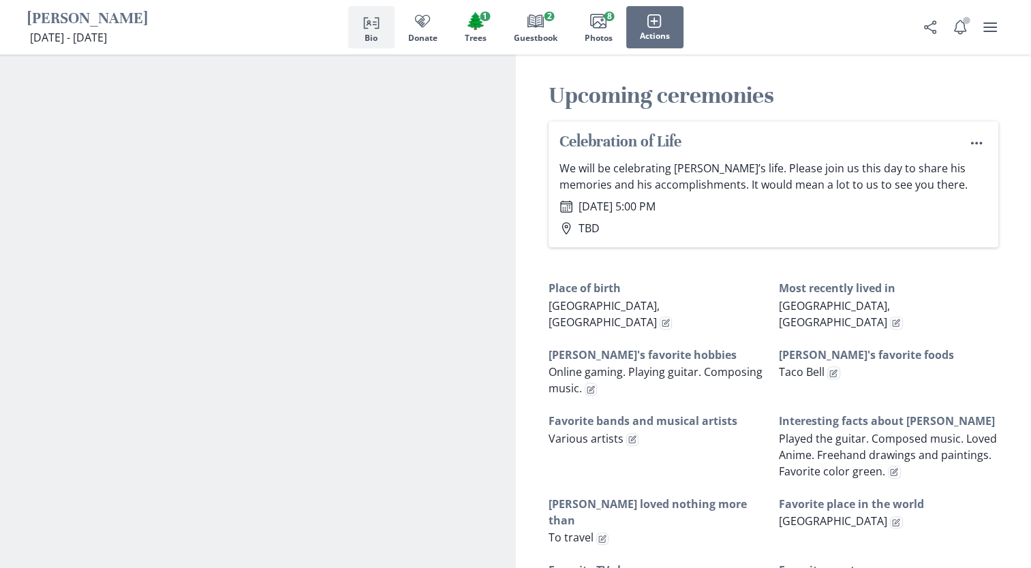
scroll to position [681, 0]
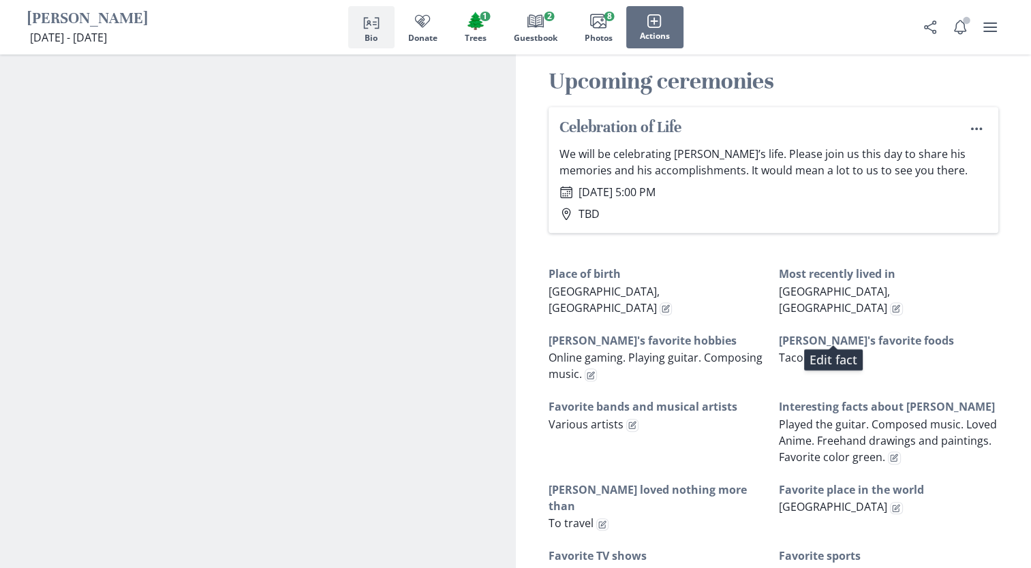
click at [833, 355] on icon "Edit fact" at bounding box center [833, 359] width 8 height 8
type textarea "x"
select select "[PERSON_NAME]'s favorite foods"
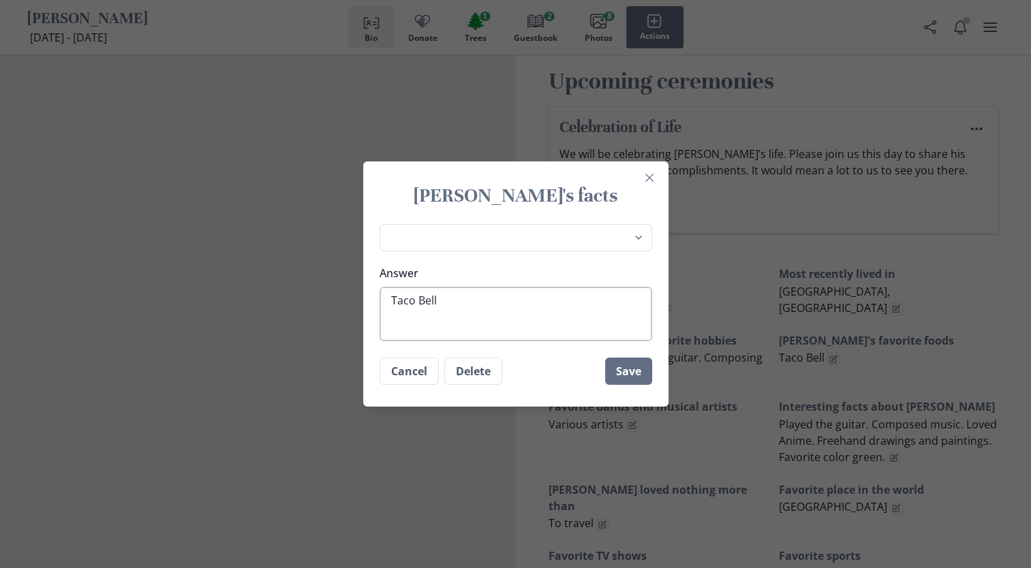
click at [484, 304] on textarea "Taco Bell" at bounding box center [516, 314] width 273 height 55
type textarea "x"
type textarea "Taco Bell"
type textarea "x"
type textarea "Taco Bell"
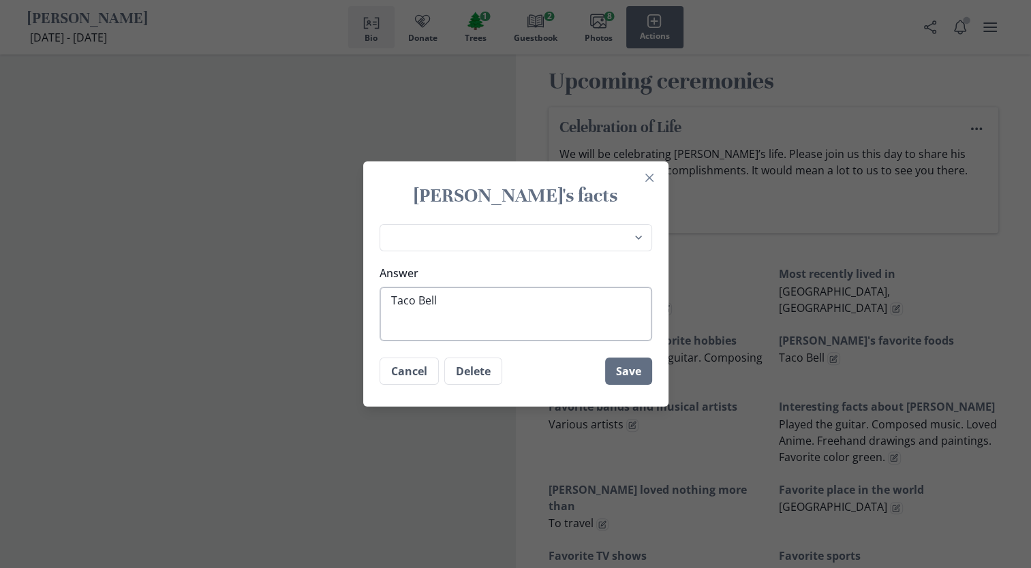
type textarea "x"
type textarea "Taco Bel"
type textarea "x"
type textarea "Taco Be"
type textarea "x"
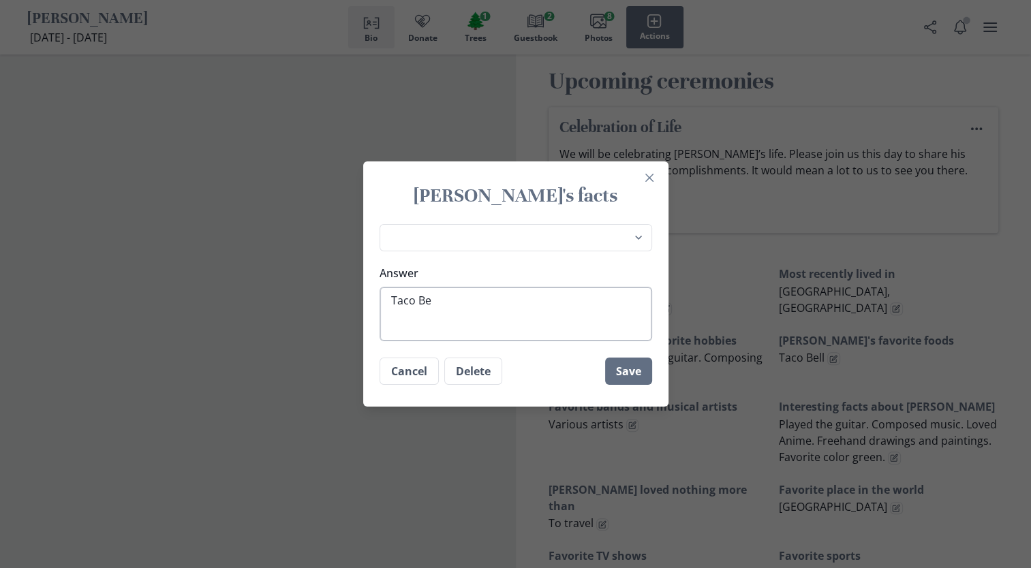
type textarea "Taco B"
type textarea "x"
type textarea "Taco"
type textarea "x"
type textarea "Taco"
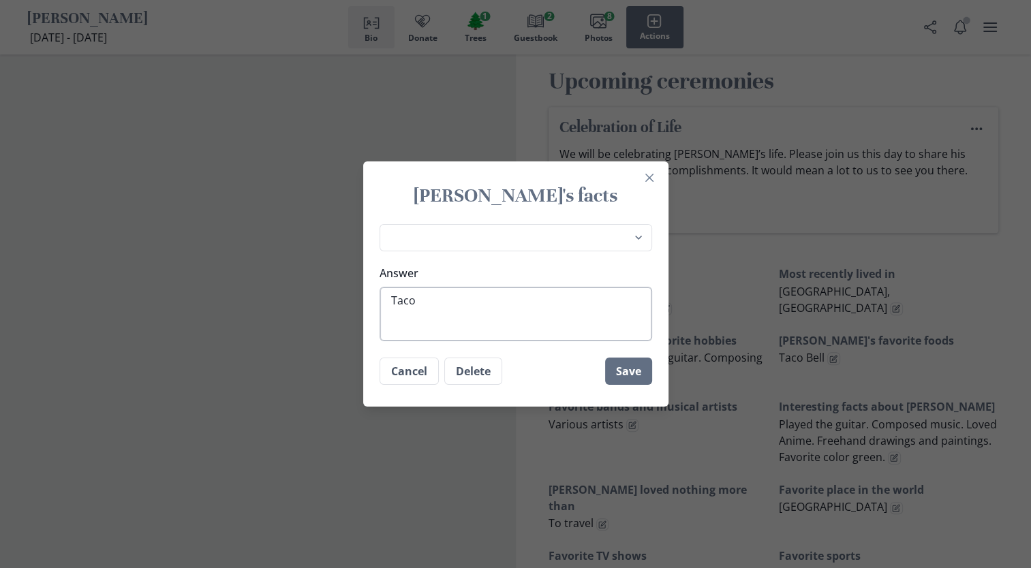
type textarea "x"
type textarea "Tac"
type textarea "x"
type textarea "Ta"
type textarea "x"
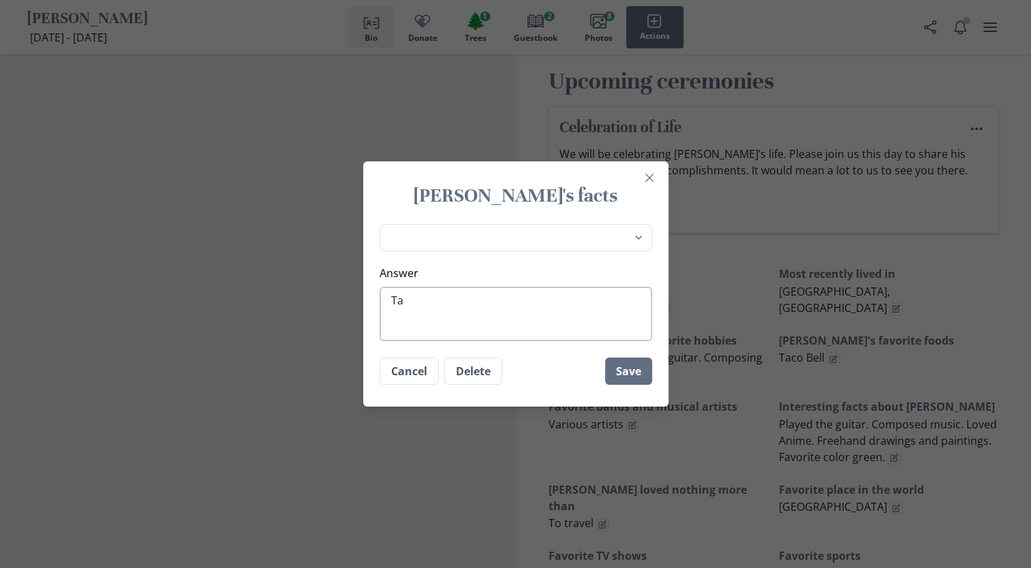
type textarea "T"
type textarea "x"
type textarea "q"
type textarea "x"
type textarea "qu"
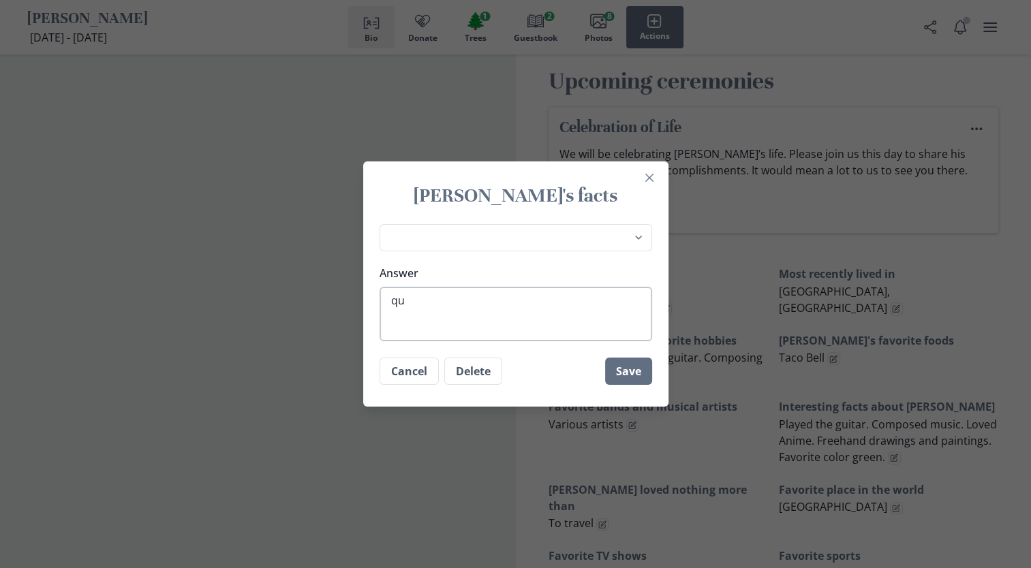
type textarea "x"
type textarea "que"
type textarea "x"
type textarea "ques"
type textarea "x"
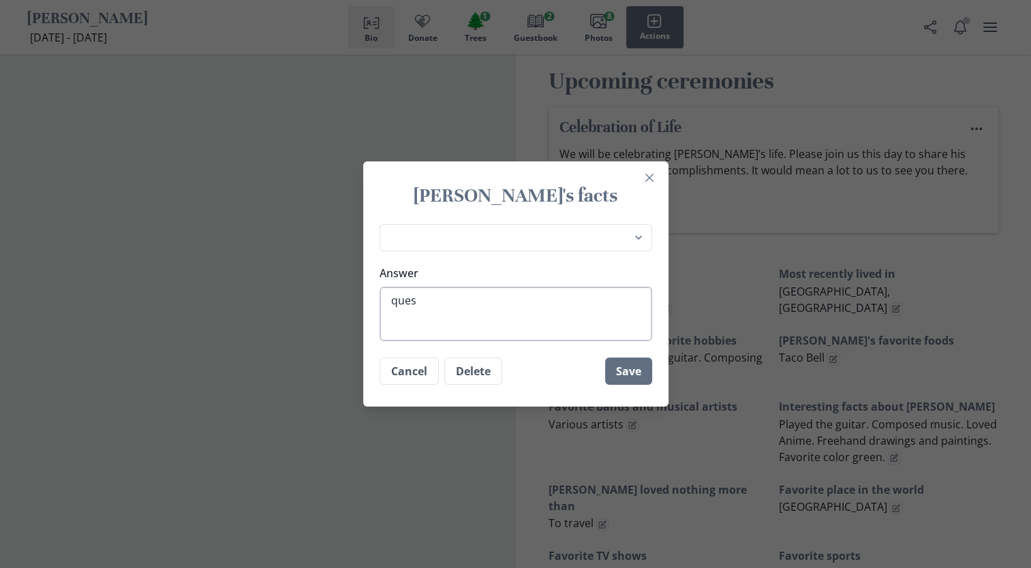
type textarea "quesa"
type textarea "x"
type textarea "quesad"
type textarea "x"
type textarea "quesadi"
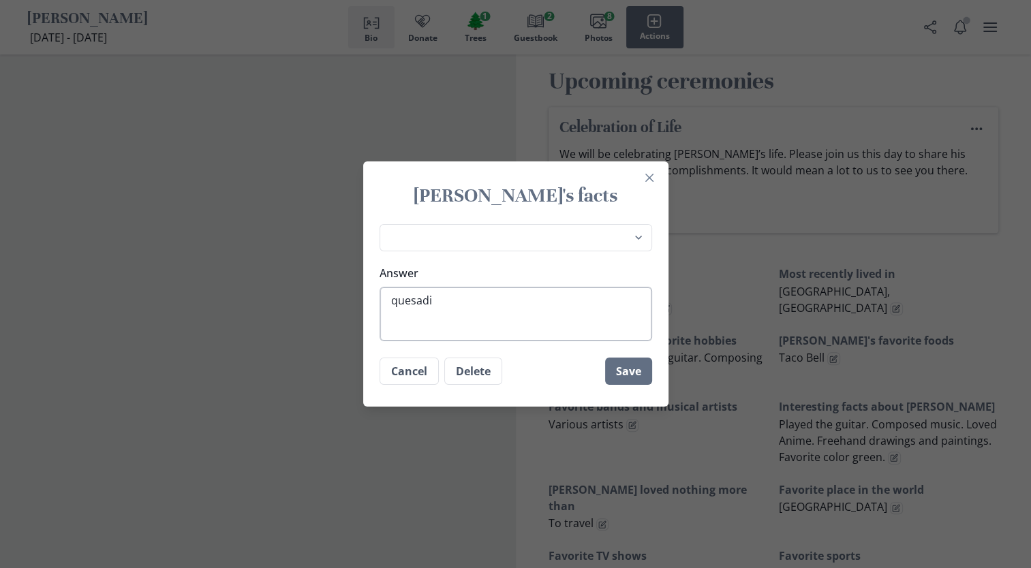
type textarea "x"
type textarea "quesadil"
type textarea "x"
type textarea "quesadill"
type textarea "x"
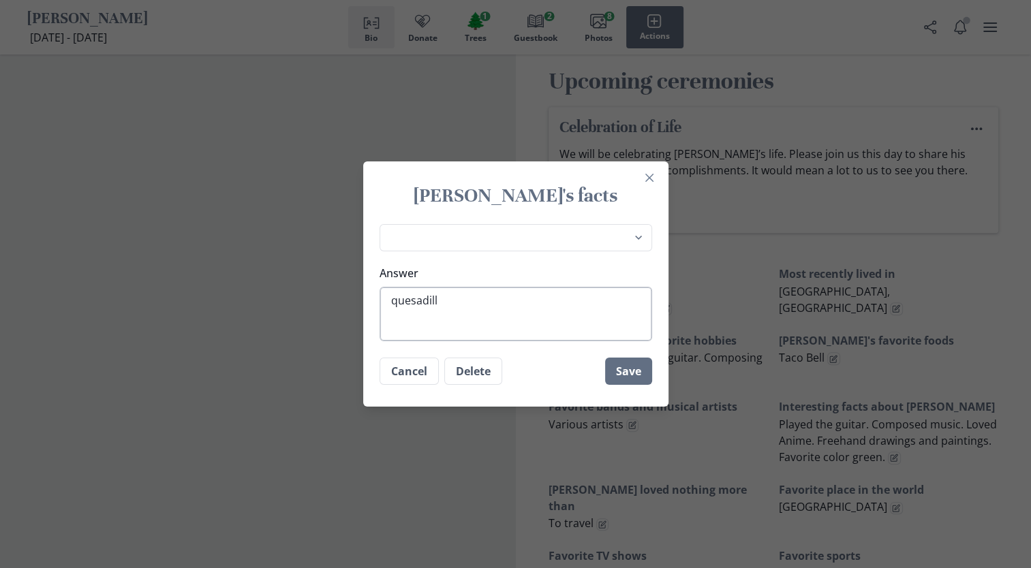
type textarea "quesadilla"
type textarea "x"
type textarea "quesadilla"
type textarea "x"
type textarea "quesadilla a"
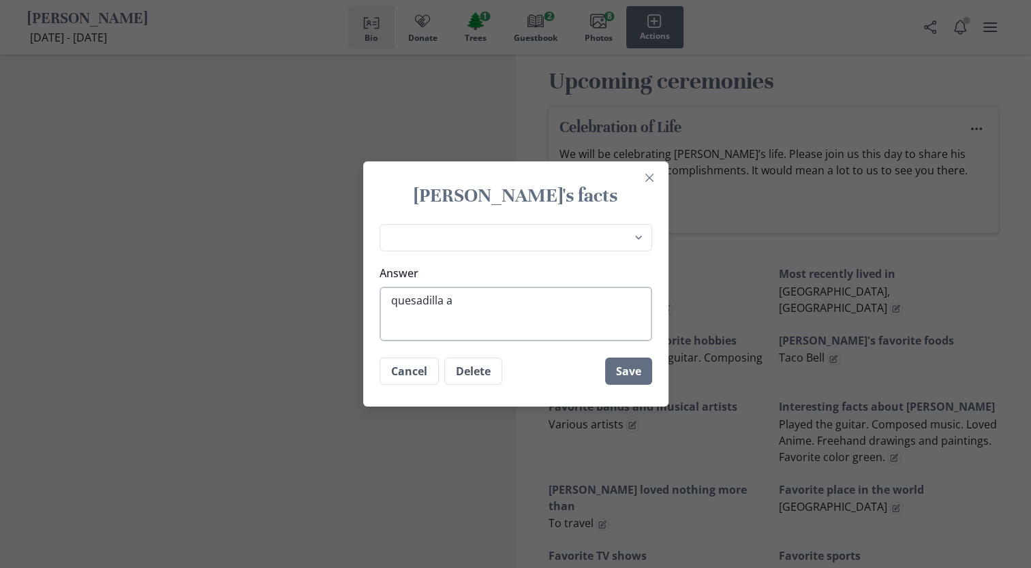
type textarea "x"
type textarea "quesadilla an"
type textarea "x"
type textarea "quesadilla and"
type textarea "x"
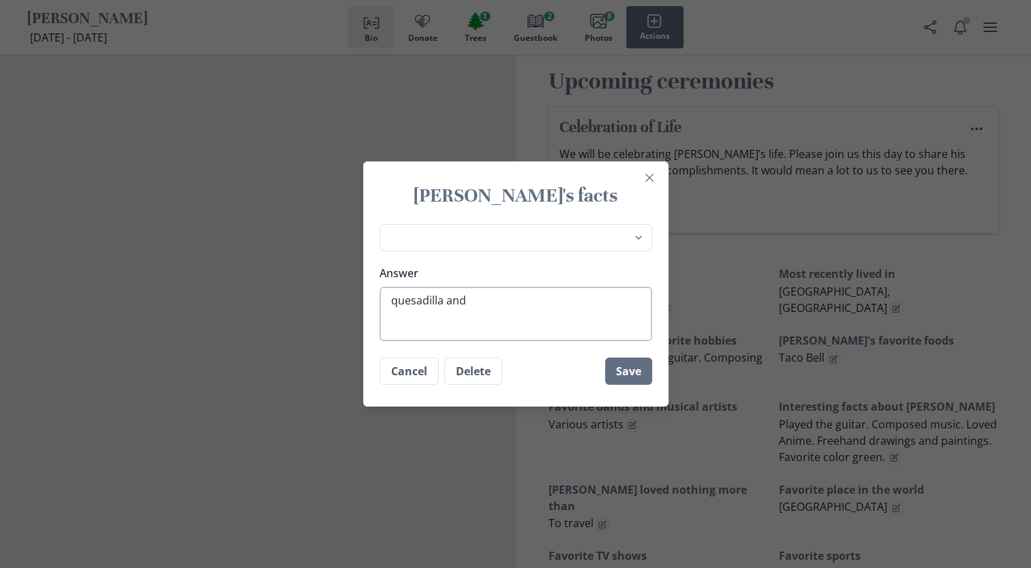
type textarea "quesadilla and p"
type textarea "x"
type textarea "quesadilla and pi"
type textarea "x"
type textarea "quesadilla and piz"
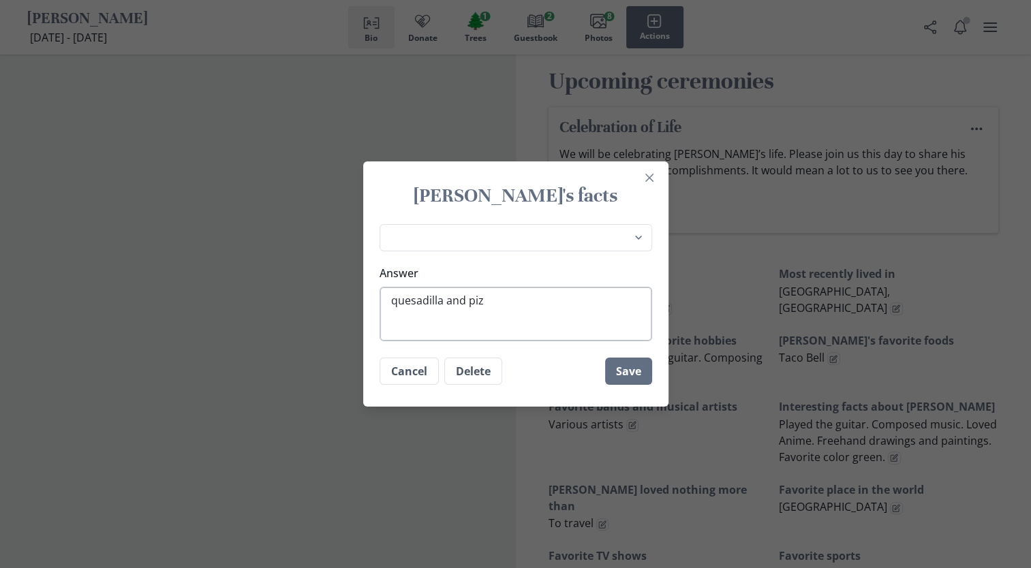
type textarea "x"
type textarea "quesadilla and pizz"
type textarea "x"
type textarea "quesadilla and pizza"
click at [400, 301] on textarea "quesadilla and pizza" at bounding box center [516, 314] width 273 height 55
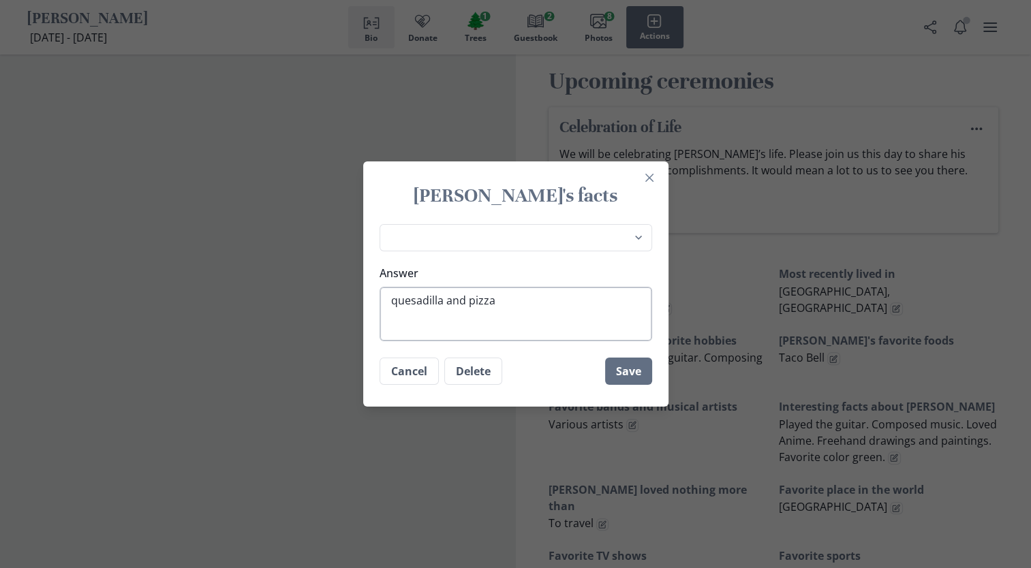
type textarea "x"
type textarea "uesadilla and pizza"
type textarea "x"
type textarea "Quesadilla and pizza"
click at [480, 301] on textarea "Quesadilla and pizza" at bounding box center [516, 314] width 273 height 55
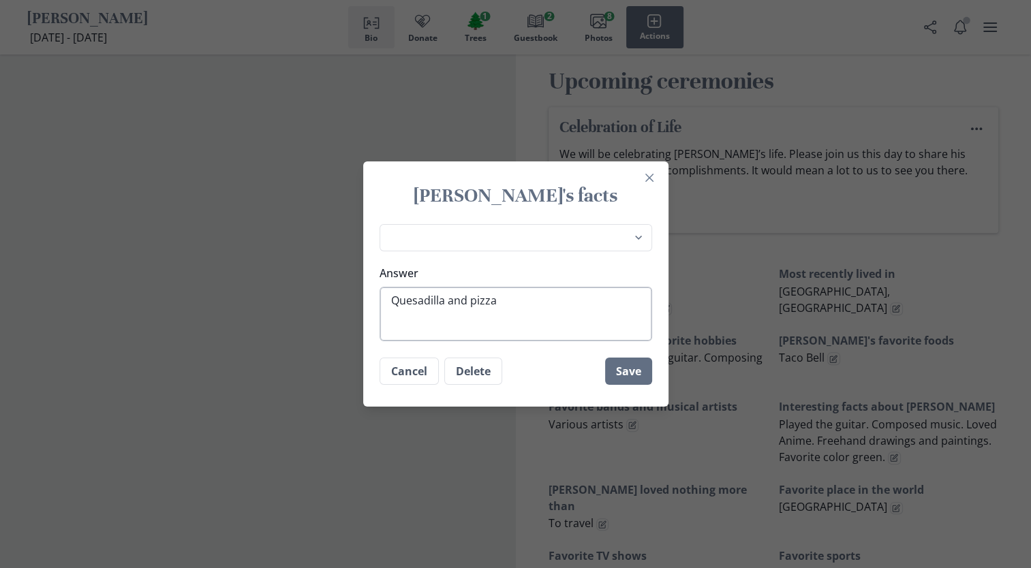
type textarea "x"
type textarea "Quesadilla and izza"
type textarea "x"
type textarea "Quesadilla and Pizza"
click at [630, 372] on button "Save" at bounding box center [628, 371] width 47 height 27
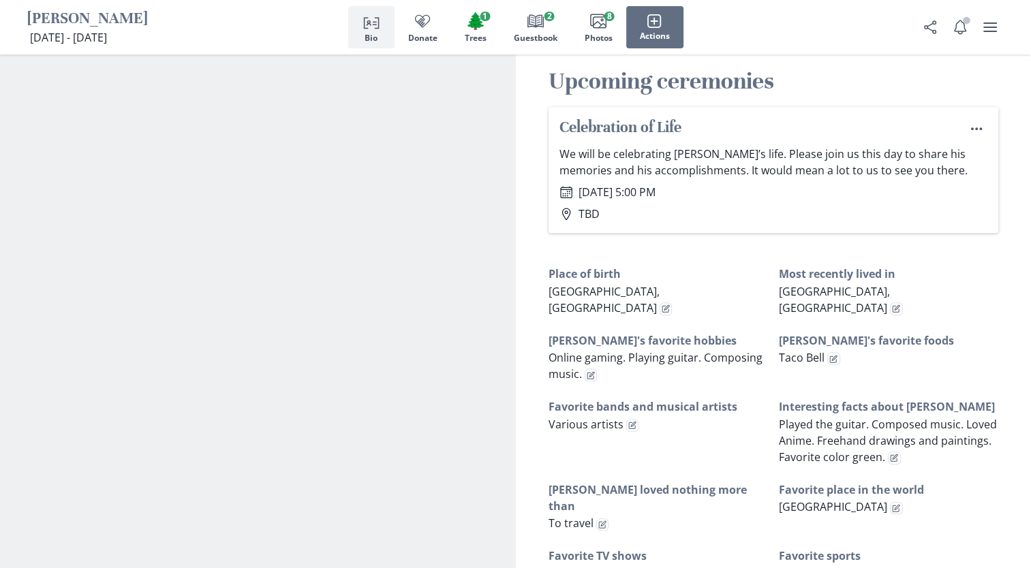
type textarea "x"
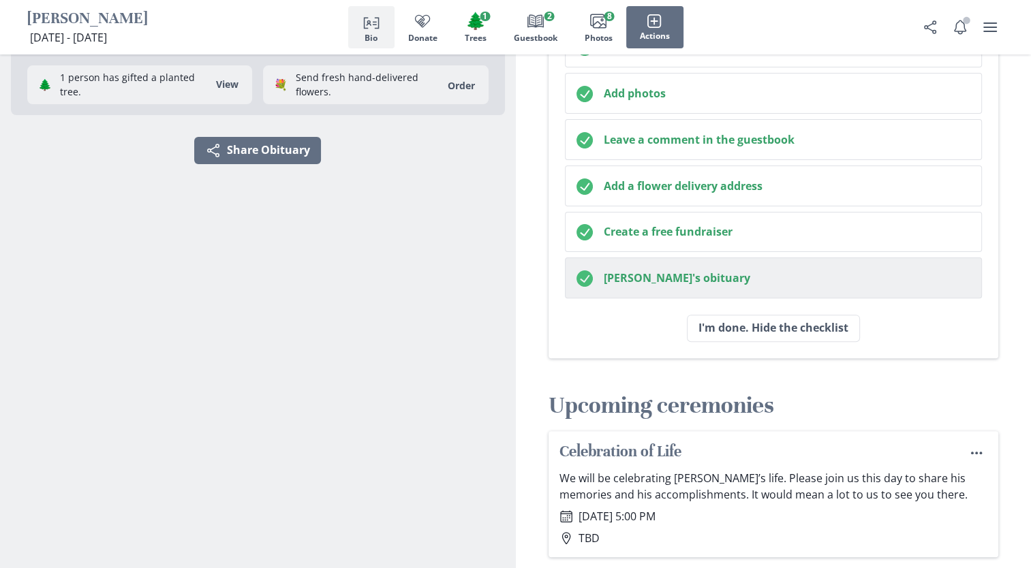
scroll to position [409, 0]
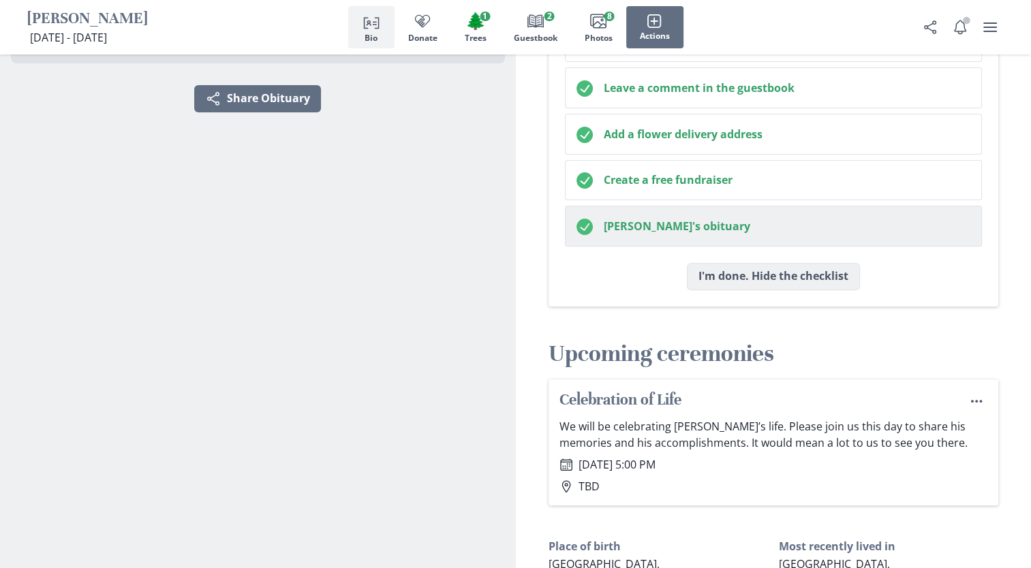
click at [757, 274] on button "I'm done. Hide the checklist" at bounding box center [773, 276] width 173 height 27
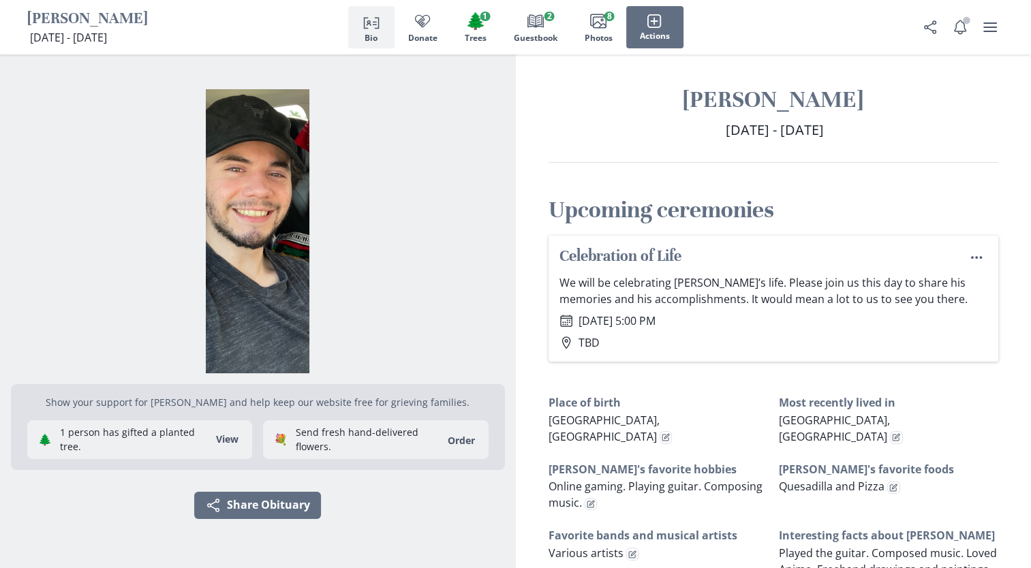
scroll to position [0, 0]
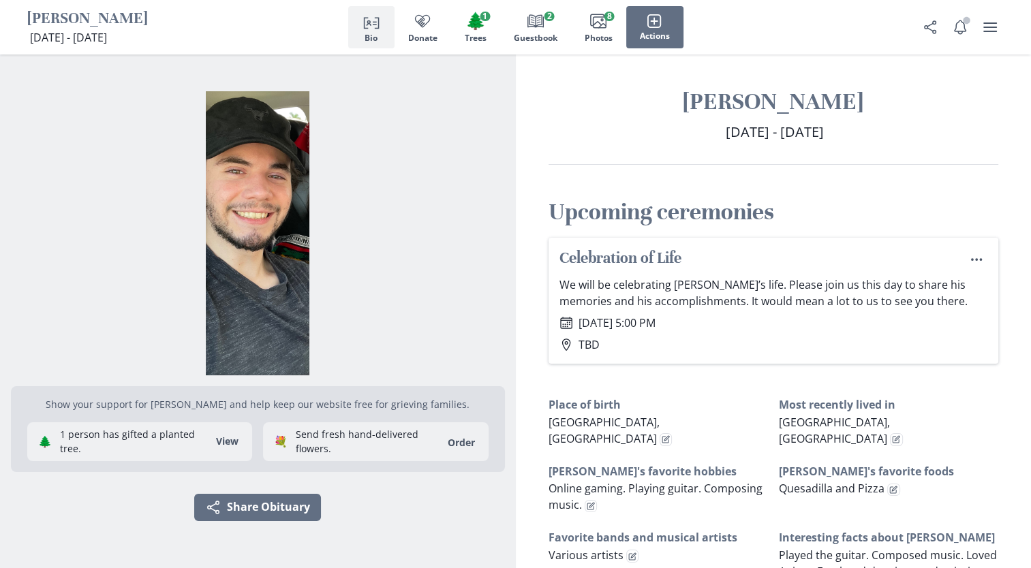
click at [358, 27] on button "Person profile Bio" at bounding box center [371, 27] width 46 height 42
click at [657, 24] on icon "button" at bounding box center [654, 21] width 15 height 15
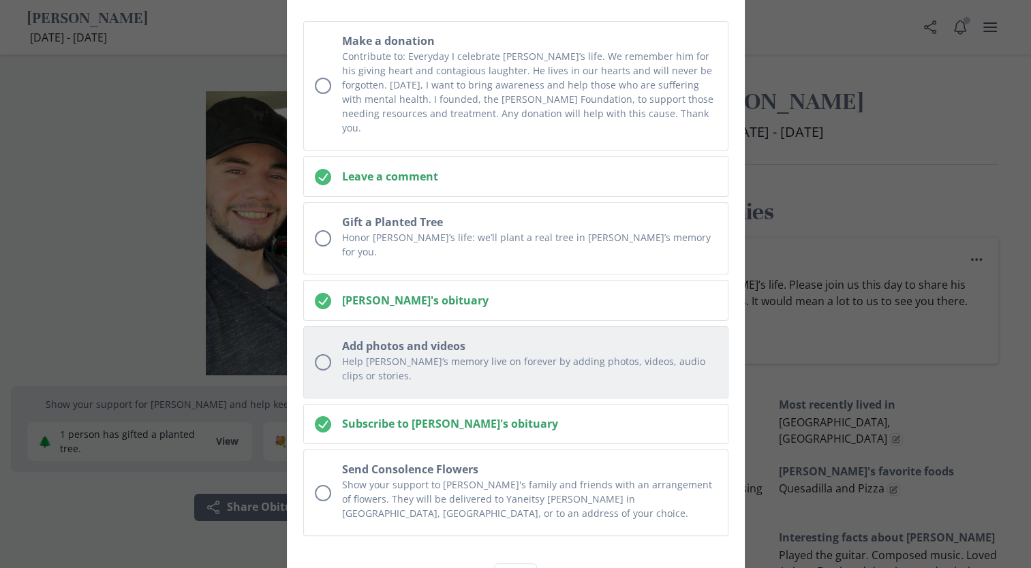
scroll to position [144, 0]
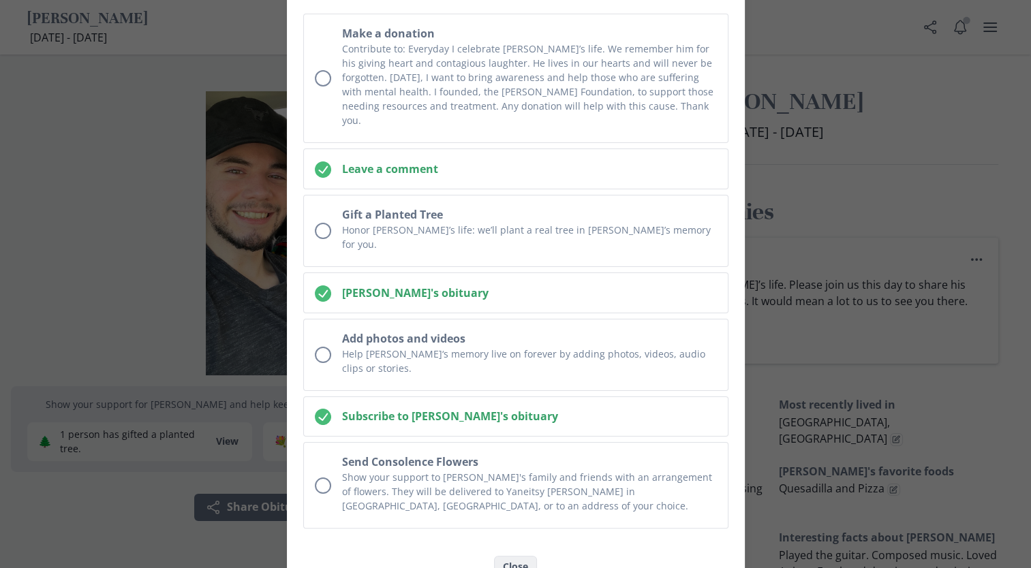
click at [516, 556] on button "Close" at bounding box center [515, 567] width 43 height 22
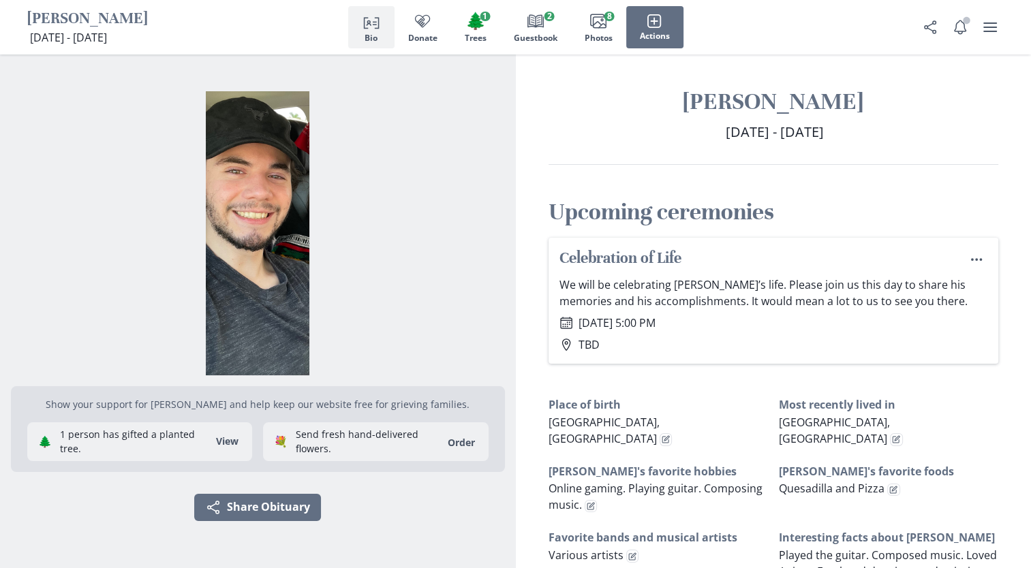
click at [923, 173] on div "Daniel Allen Kempf Aug 11, 1999 - Oct 22, 2023 August 11, 1999 - October 22, 20…" at bounding box center [774, 486] width 516 height 862
click at [991, 27] on icon "user menu" at bounding box center [990, 27] width 14 height 10
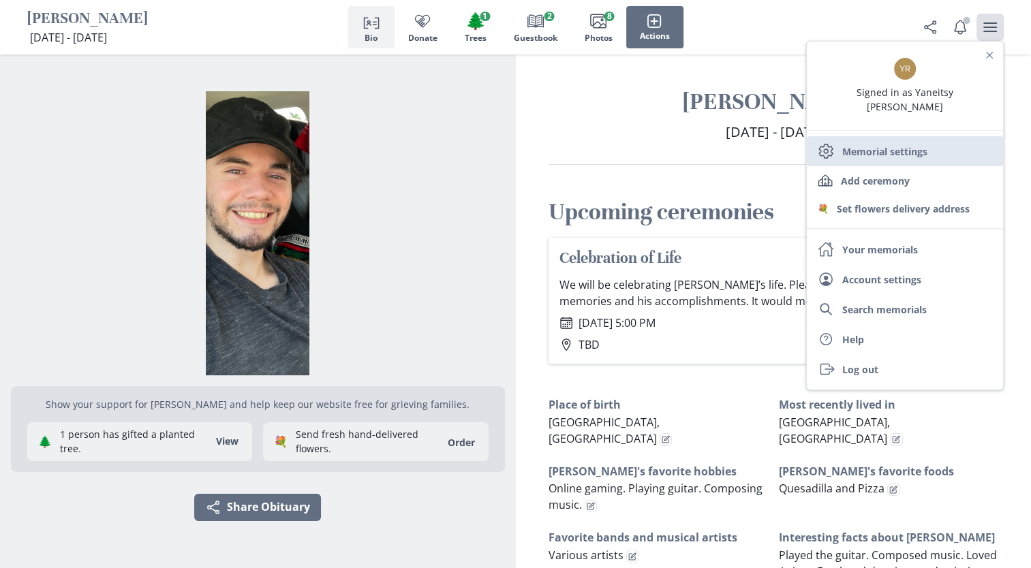
click at [889, 136] on link "Settings Memorial settings" at bounding box center [905, 151] width 196 height 30
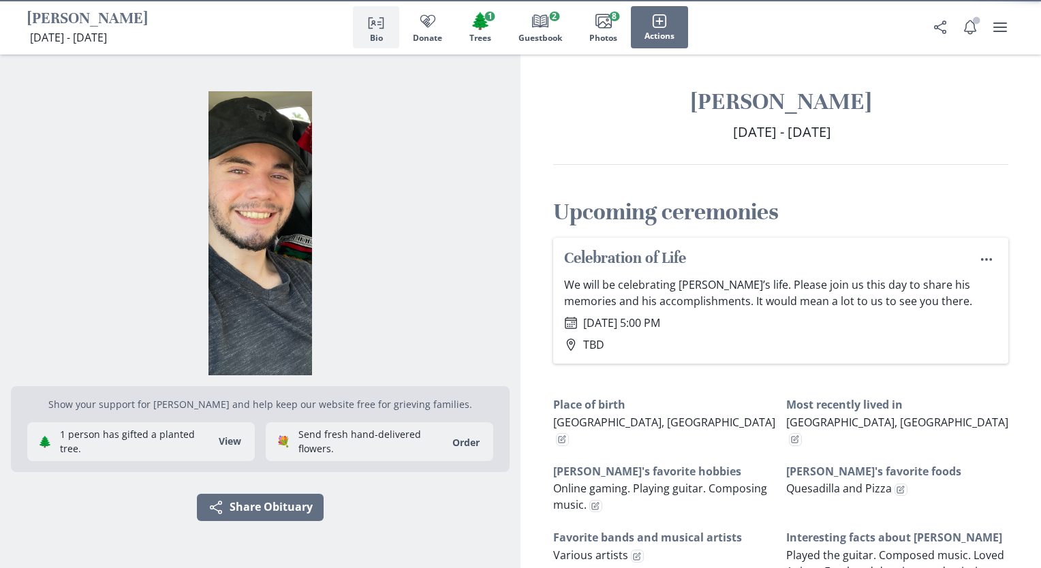
select select "8"
select select "10"
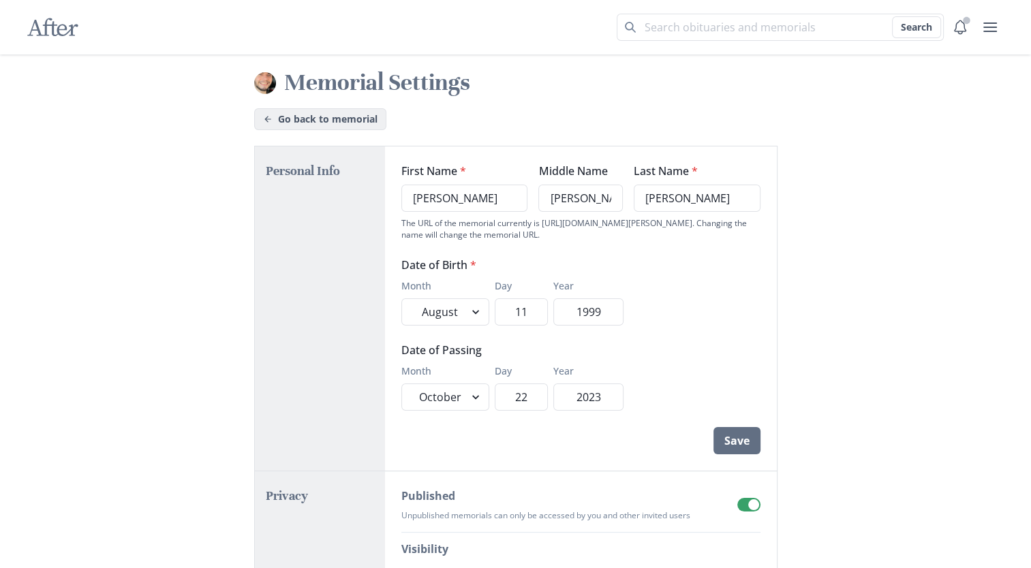
click at [271, 115] on icon at bounding box center [268, 119] width 10 height 10
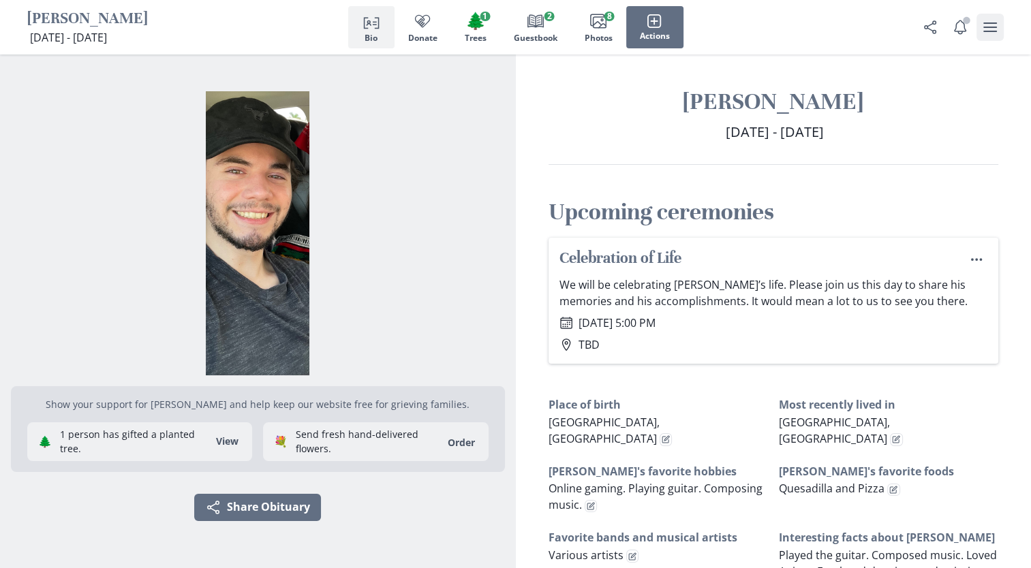
click at [989, 25] on icon "user menu" at bounding box center [990, 27] width 16 height 16
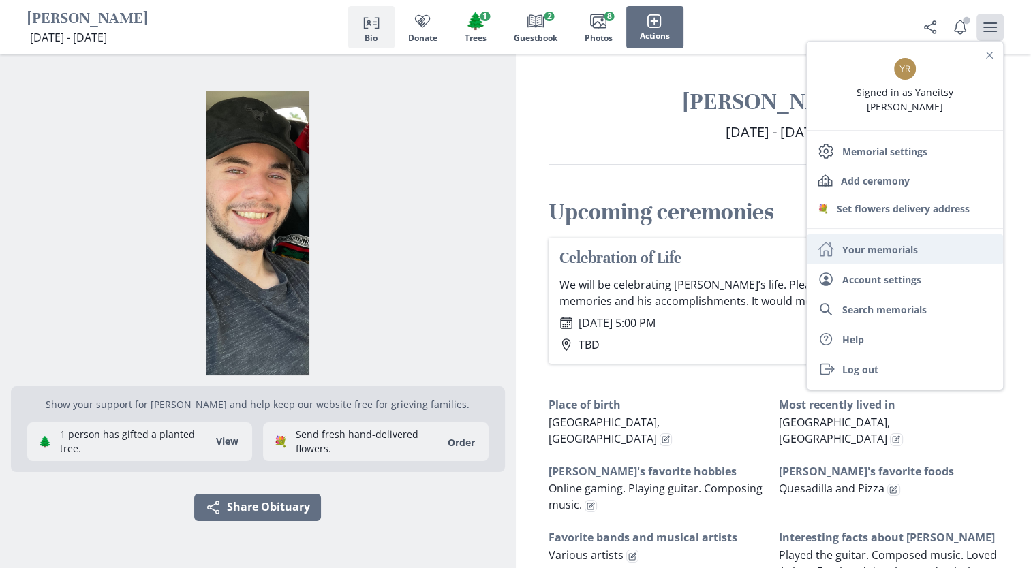
click at [881, 234] on link "Home Your memorials" at bounding box center [905, 249] width 196 height 30
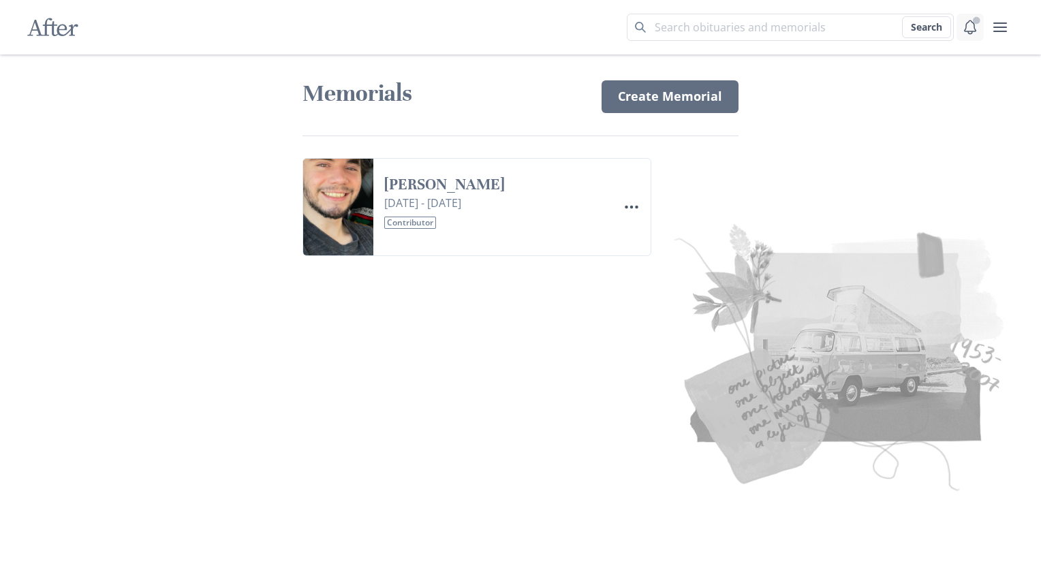
click at [973, 26] on icon "Notifications" at bounding box center [970, 27] width 15 height 15
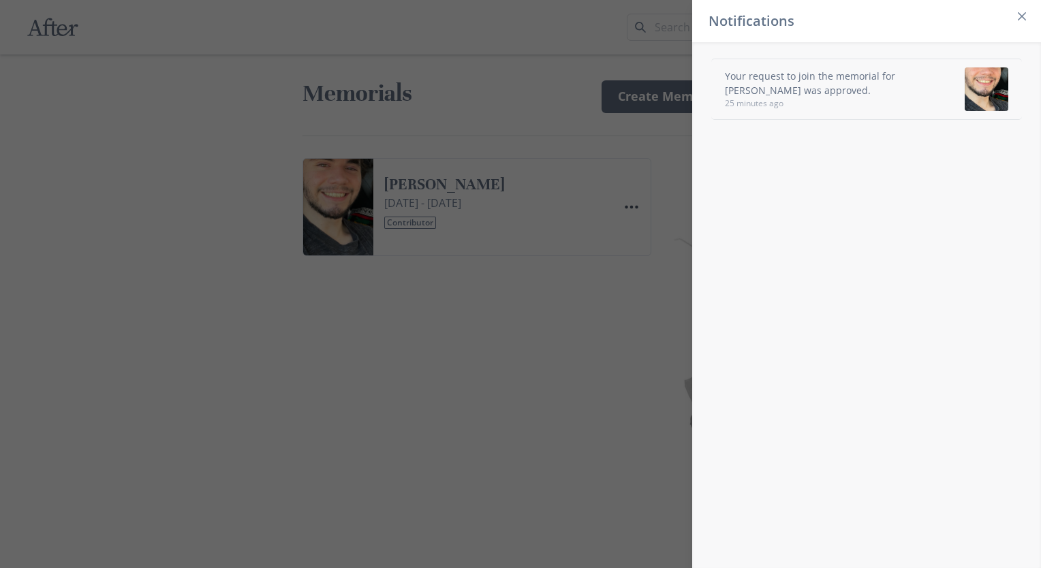
click at [793, 298] on div "Your request to join the memorial for Daniel Allen Kempf was approved. 25 minut…" at bounding box center [866, 305] width 349 height 526
click at [1021, 16] on icon "Close" at bounding box center [1022, 16] width 8 height 8
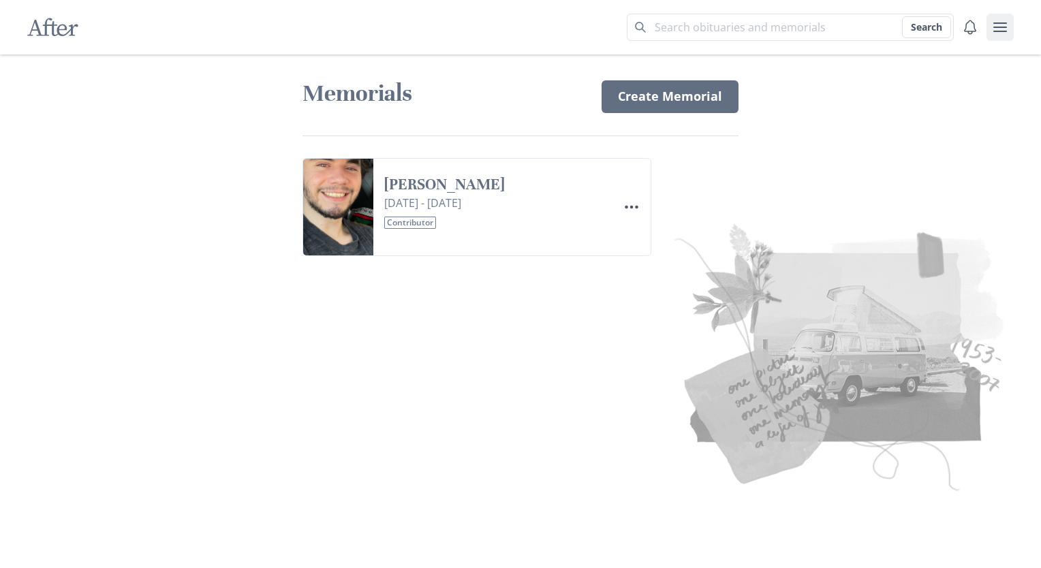
click at [1009, 28] on button "user menu" at bounding box center [1000, 27] width 27 height 27
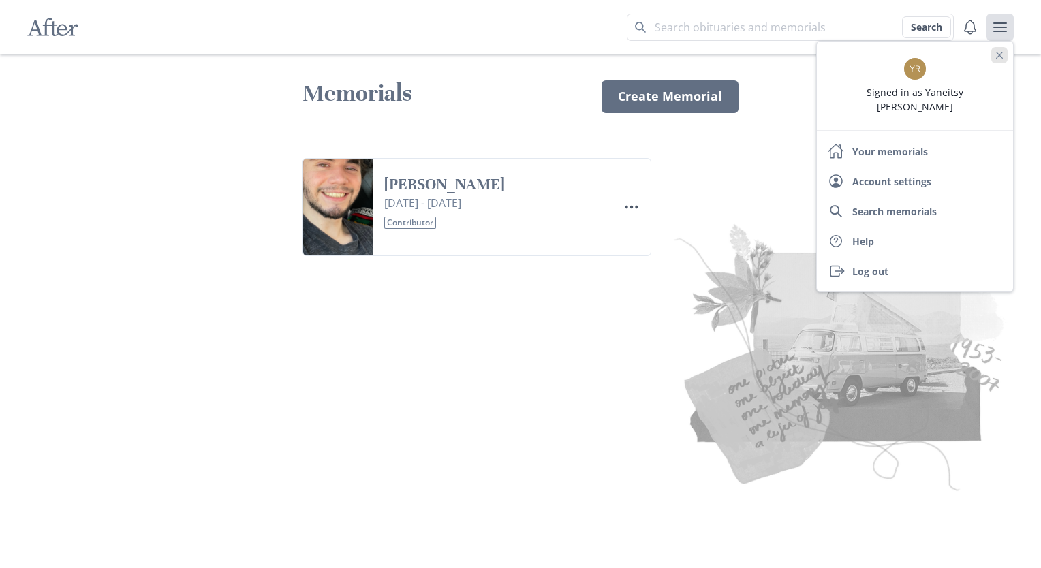
click at [1000, 48] on button "Close" at bounding box center [1000, 55] width 16 height 16
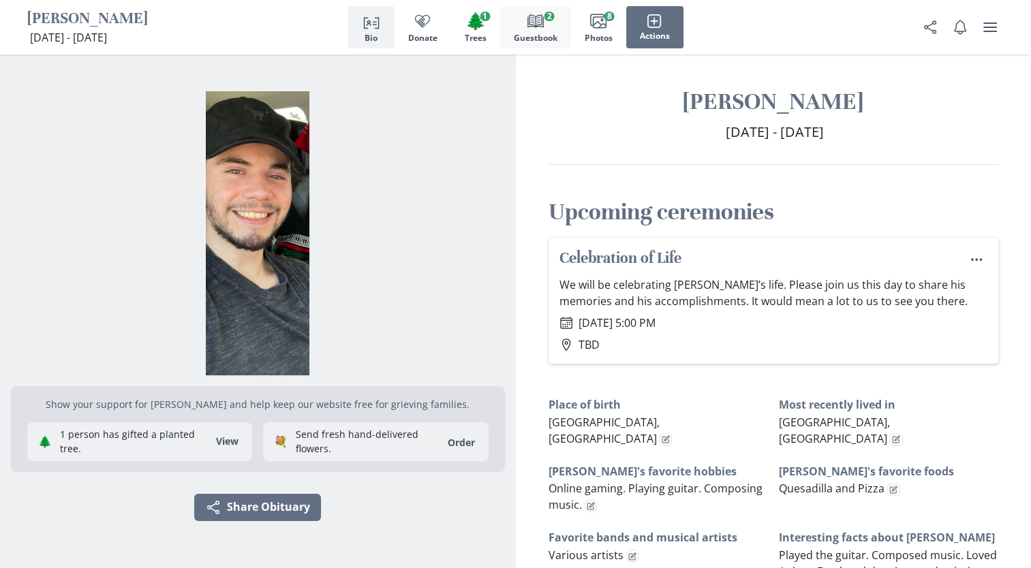
click at [536, 31] on button "Book Guestbook 2" at bounding box center [535, 27] width 71 height 42
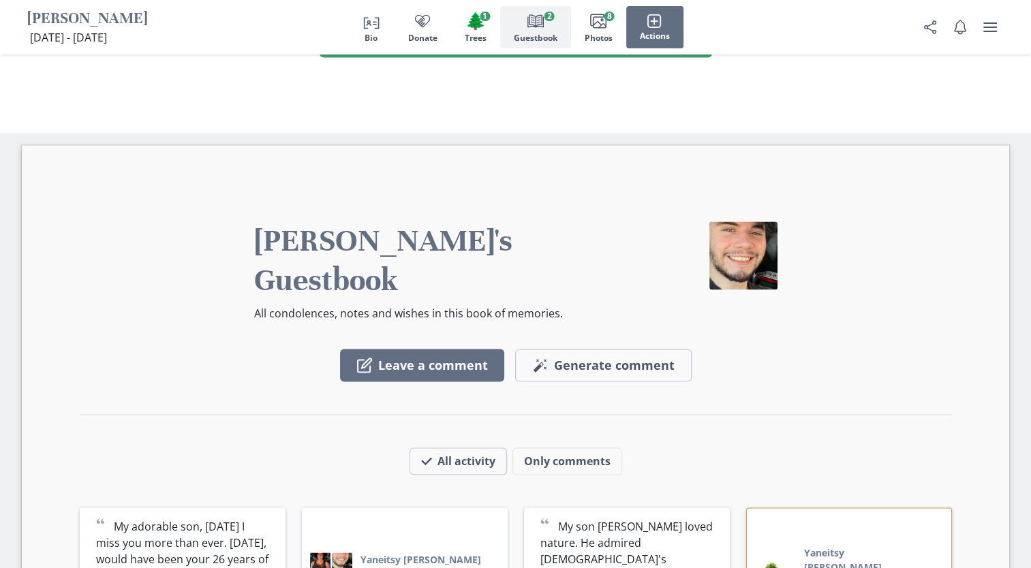
scroll to position [1984, 0]
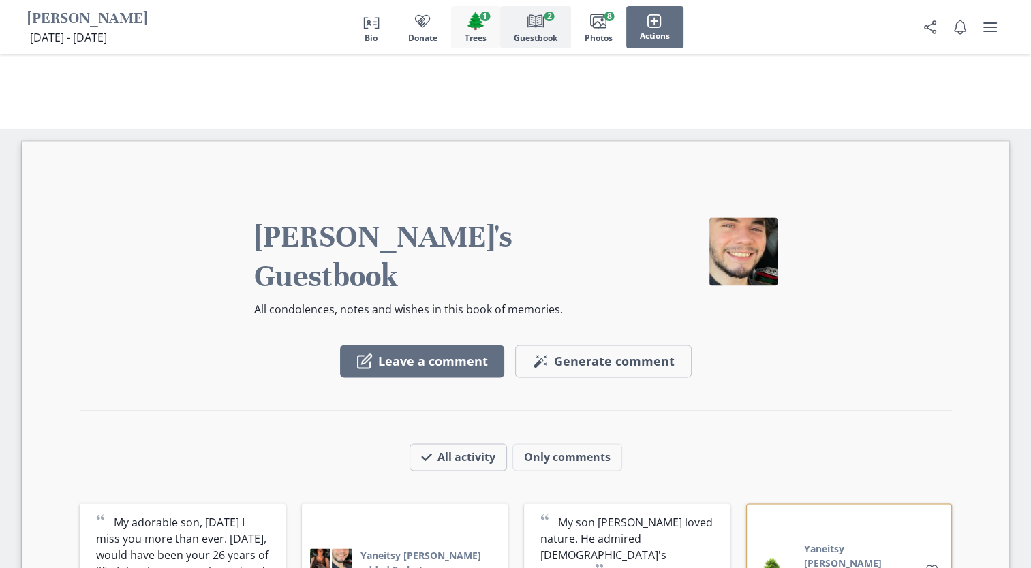
click at [471, 30] on span "🌲" at bounding box center [475, 21] width 20 height 20
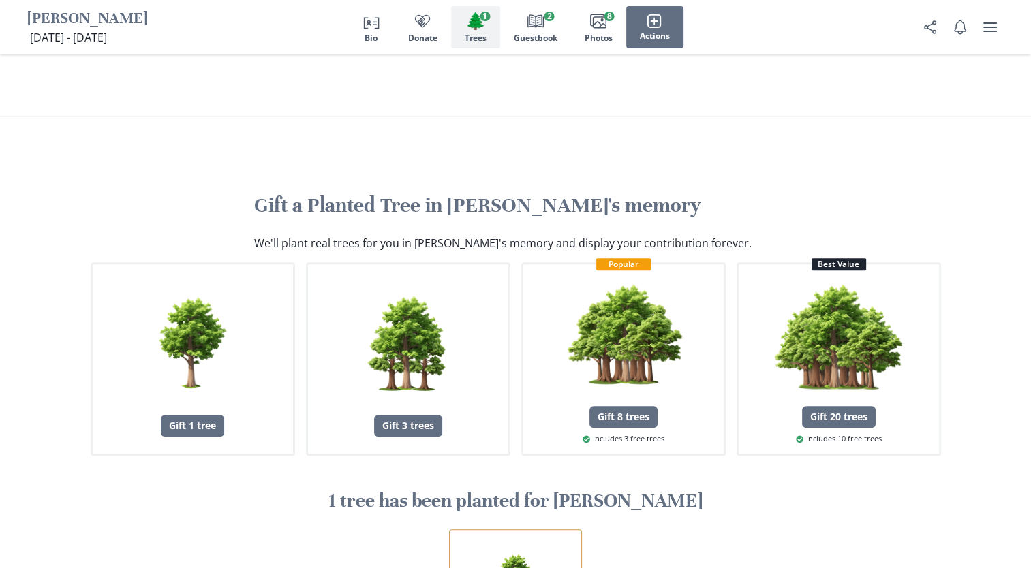
scroll to position [1300, 0]
click at [602, 33] on span "Photos" at bounding box center [599, 38] width 28 height 10
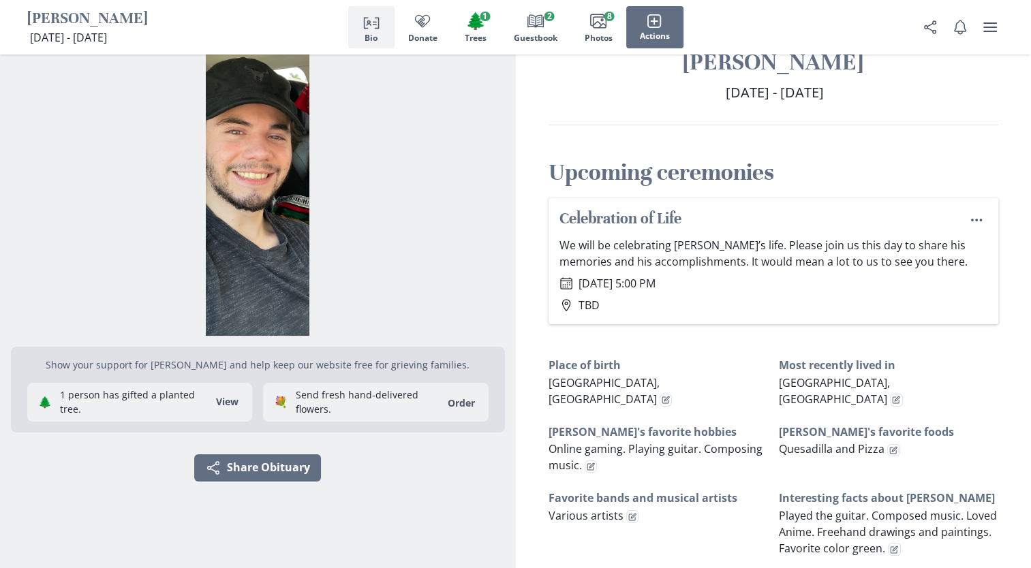
scroll to position [0, 0]
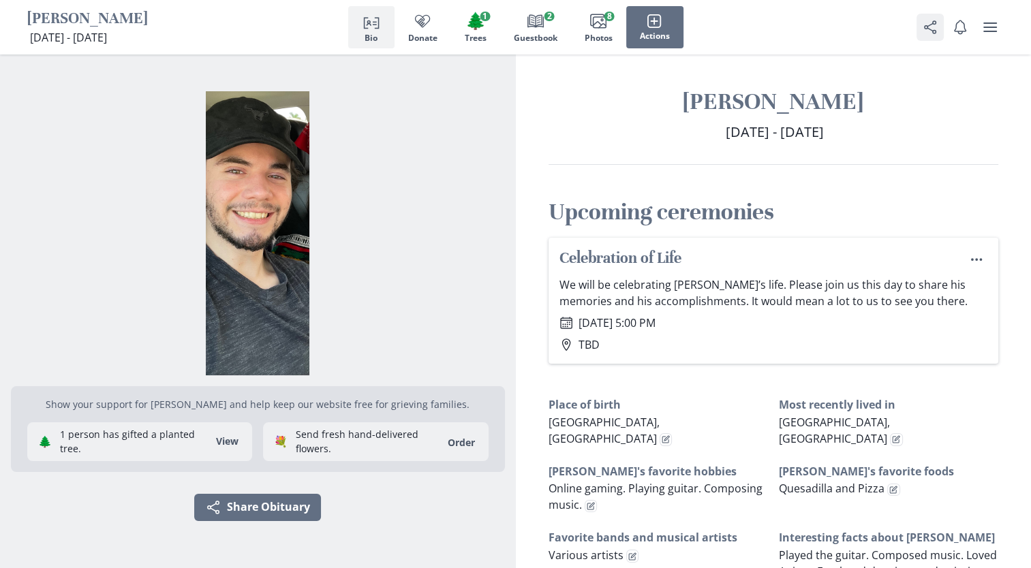
click at [933, 31] on icon "Share" at bounding box center [930, 27] width 16 height 16
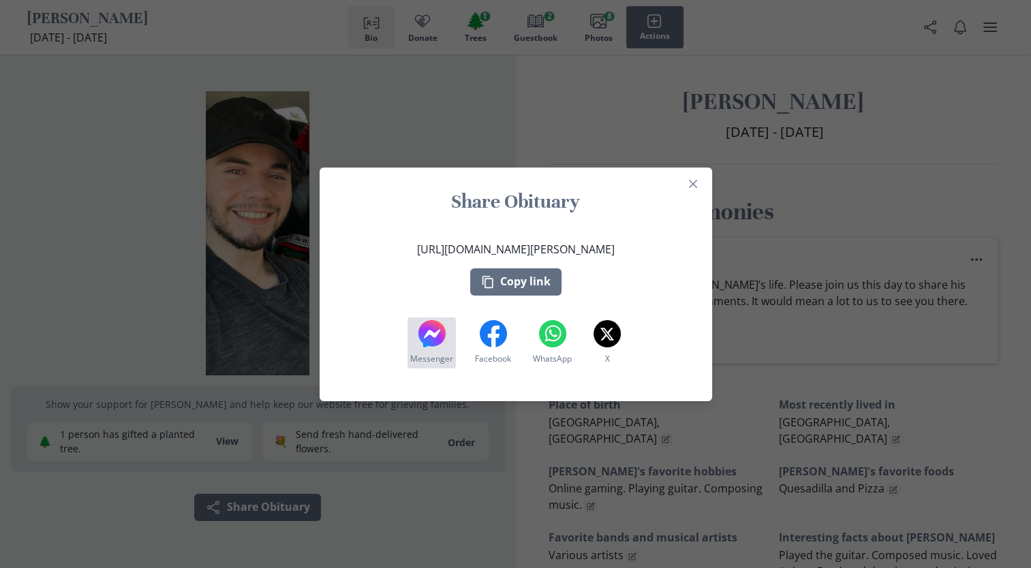
click at [437, 343] on icon at bounding box center [431, 333] width 27 height 27
click at [697, 182] on icon "Close" at bounding box center [693, 184] width 8 height 8
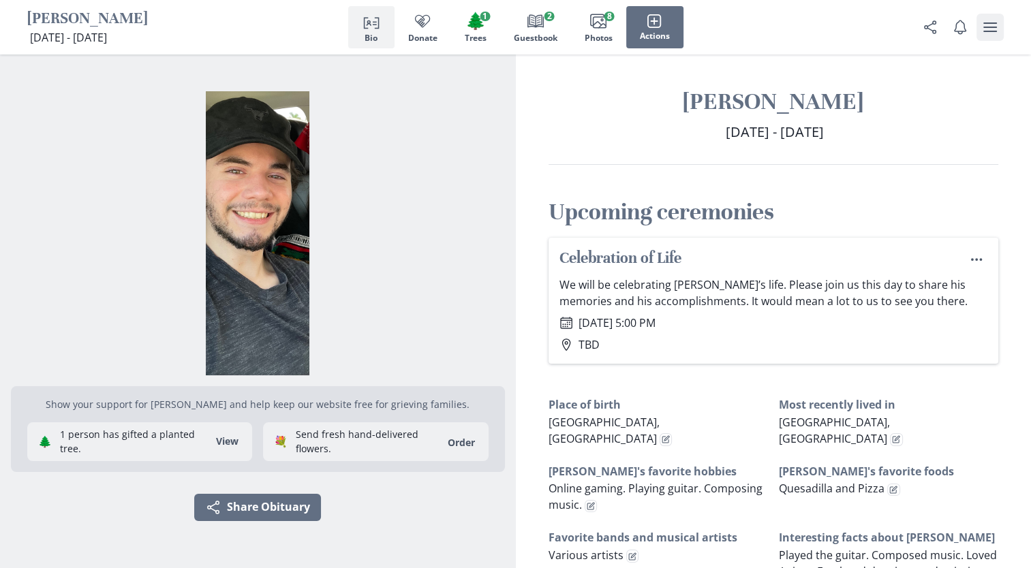
click at [992, 23] on icon "user menu" at bounding box center [990, 27] width 14 height 10
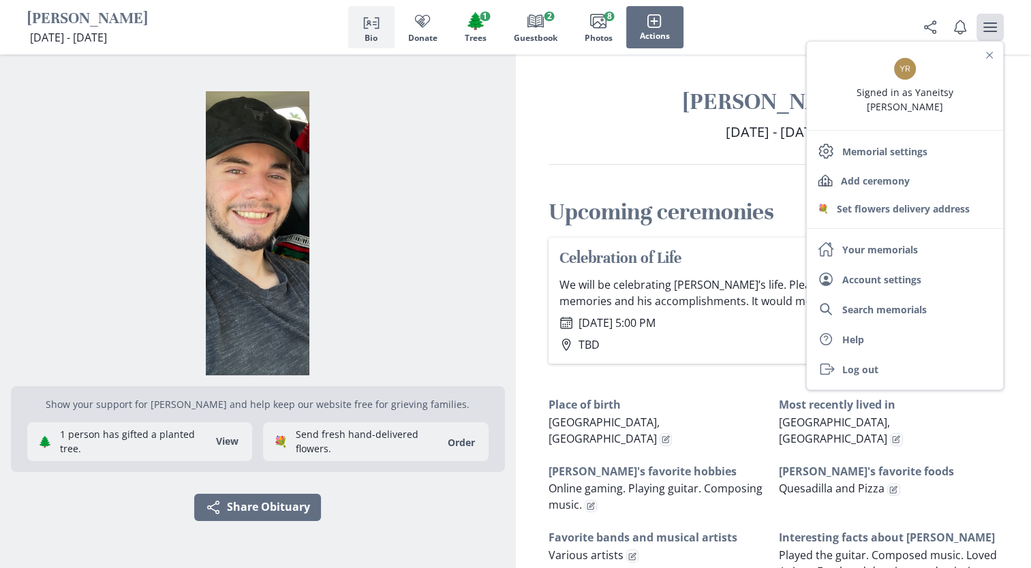
click at [1019, 79] on div "Daniel Allen Kempf Aug 11, 1999 - Oct 22, 2023 August 11, 1999 - October 22, 20…" at bounding box center [774, 486] width 516 height 862
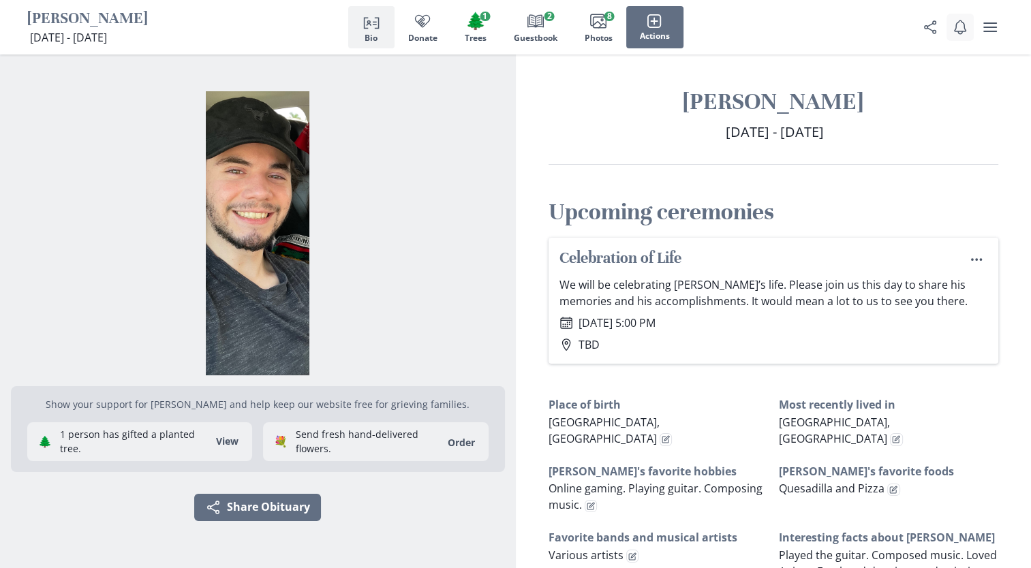
click at [956, 28] on icon "Notifications" at bounding box center [960, 27] width 12 height 14
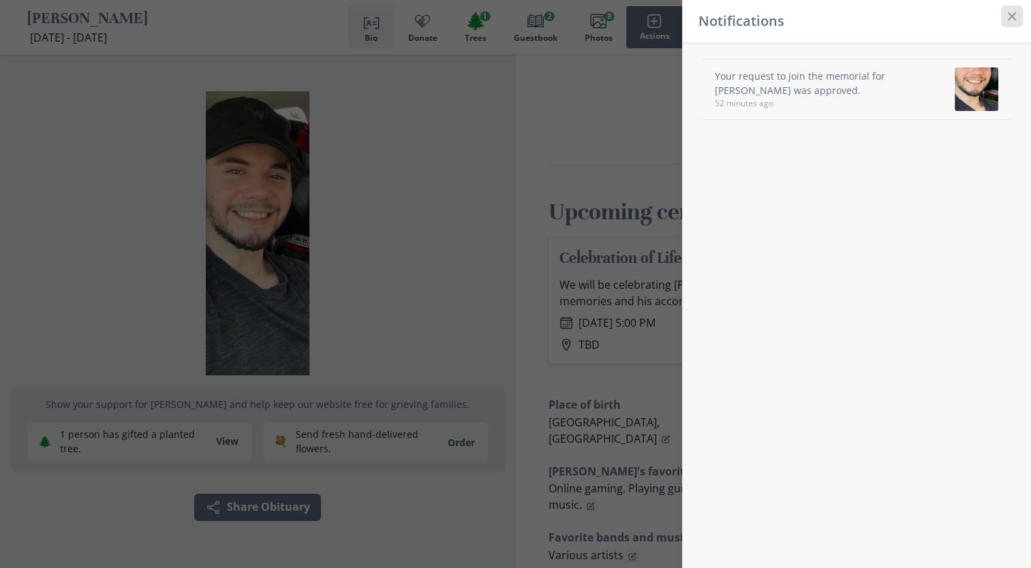
click at [1013, 16] on icon "Close" at bounding box center [1012, 16] width 8 height 8
